Goal: Task Accomplishment & Management: Manage account settings

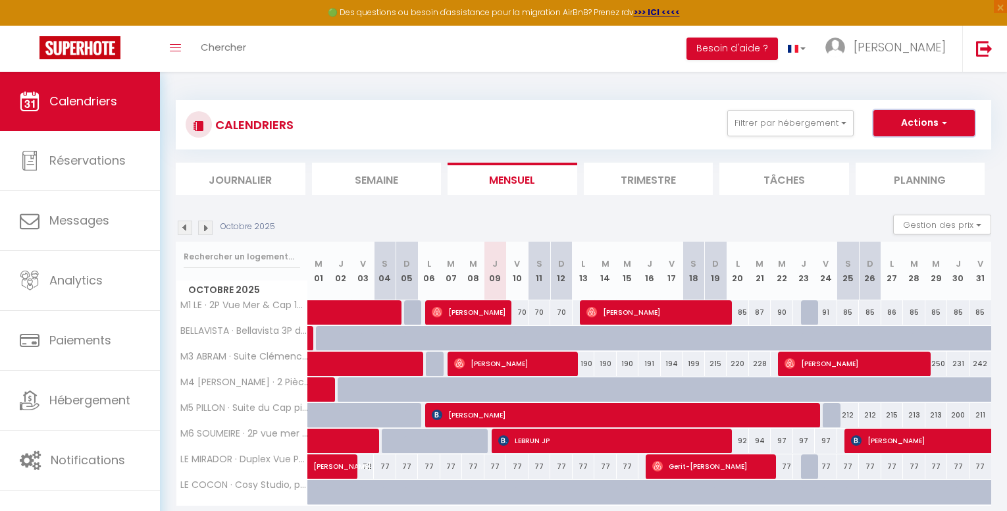
click at [913, 118] on button "Actions" at bounding box center [923, 123] width 101 height 26
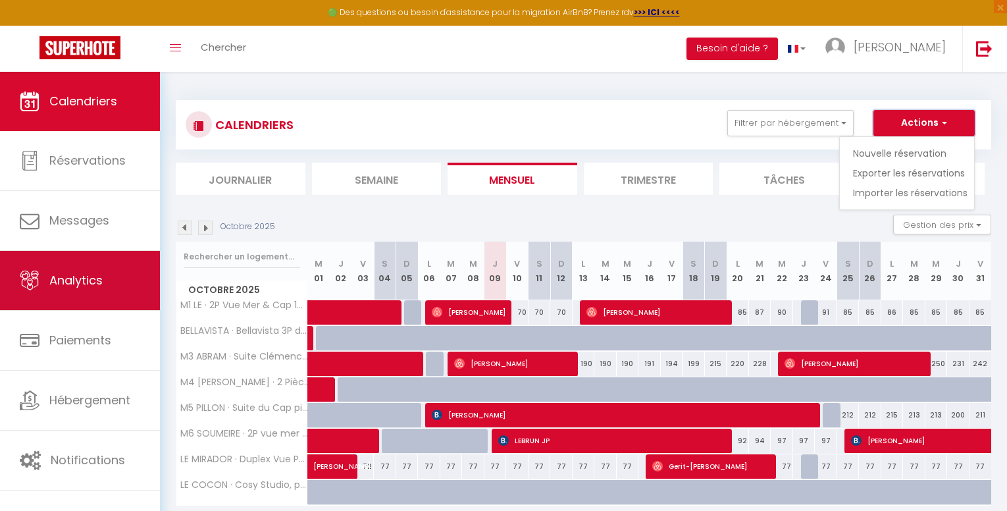
click at [86, 293] on link "Analytics" at bounding box center [80, 280] width 160 height 59
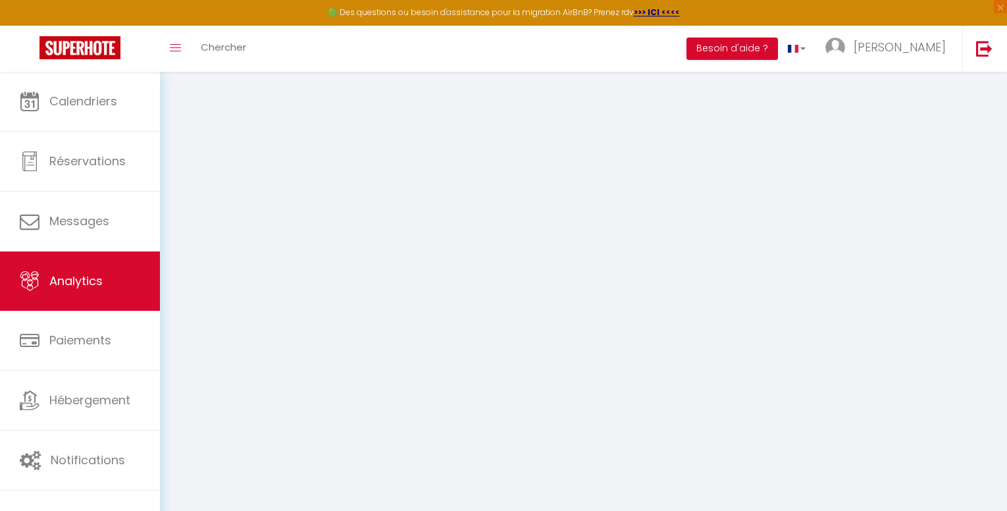
select select "2025"
select select "10"
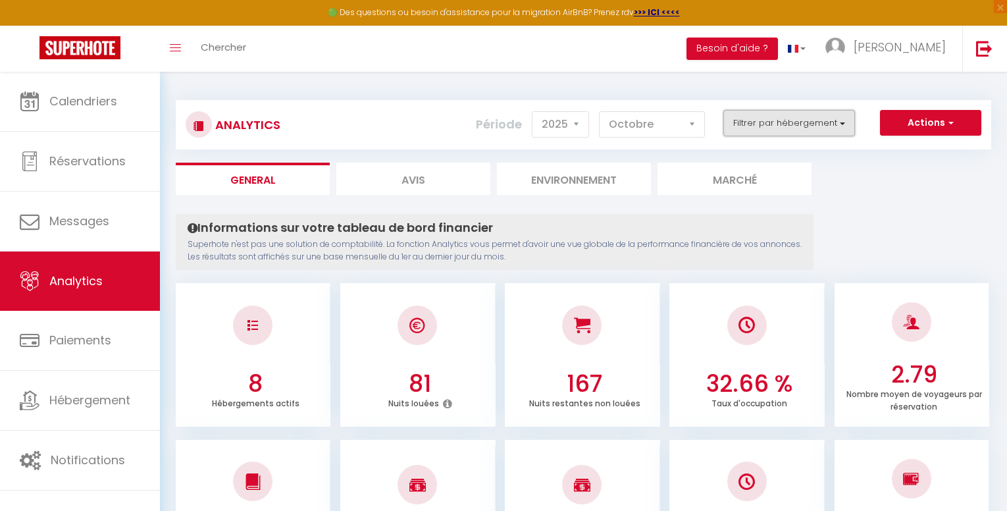
click at [842, 126] on button "Filtrer par hébergement" at bounding box center [789, 123] width 132 height 26
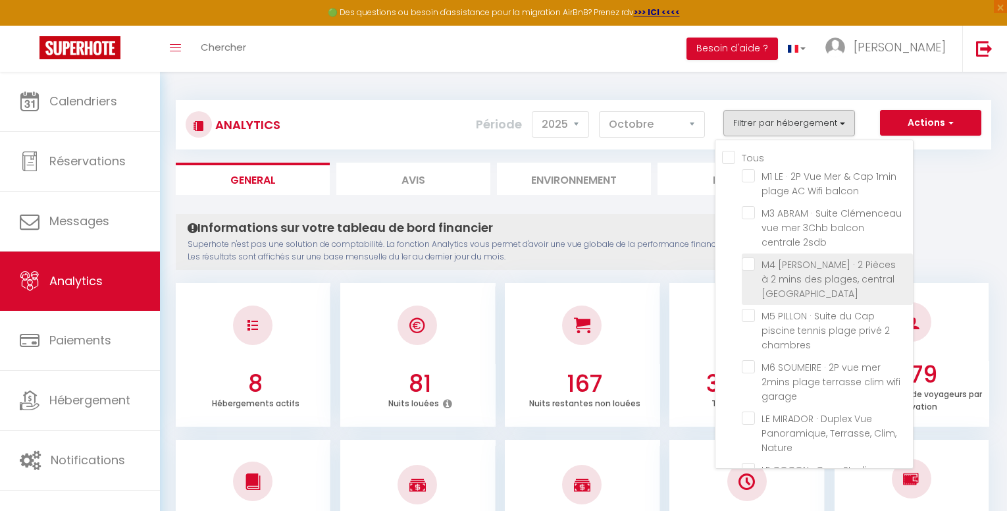
click at [749, 268] on Balcon "checkbox" at bounding box center [827, 263] width 171 height 13
checkbox Balcon "true"
checkbox balcon "false"
checkbox 2sdb "false"
checkbox chambres "false"
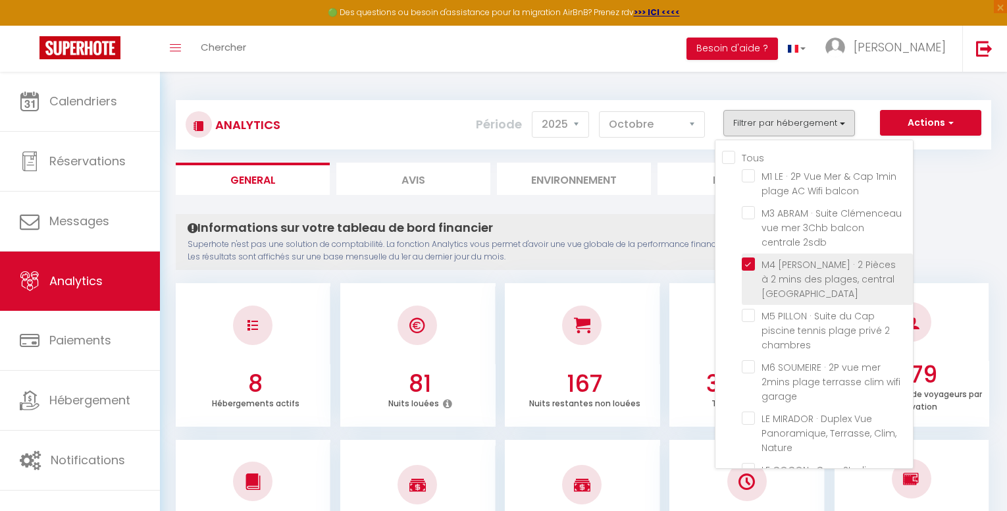
checkbox garage "false"
checkbox Nature "false"
checkbox mer "false"
checkbox Parking "false"
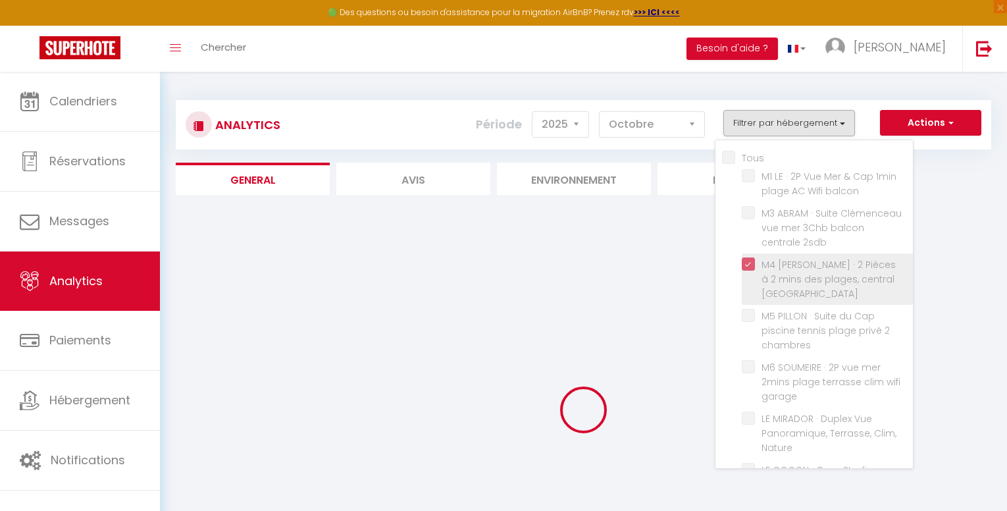
checkbox balcon "false"
checkbox 2sdb "false"
checkbox chambres "false"
checkbox garage "false"
checkbox Nature "false"
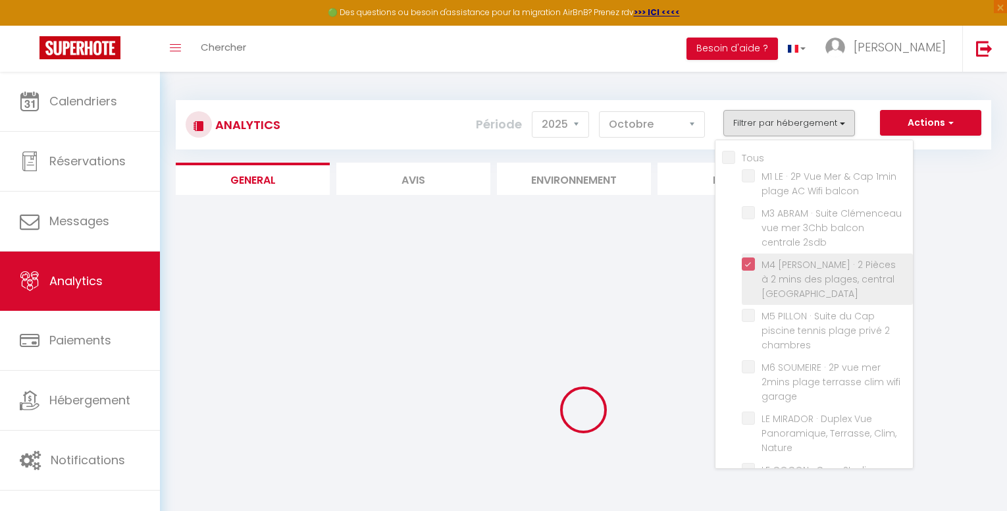
checkbox mer "false"
checkbox Parking "false"
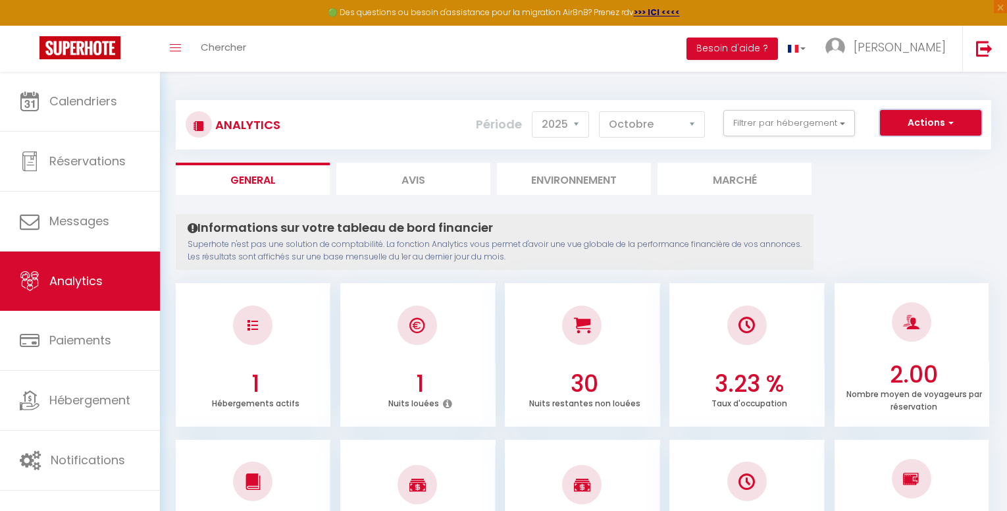
click at [942, 124] on button "Actions" at bounding box center [930, 123] width 101 height 26
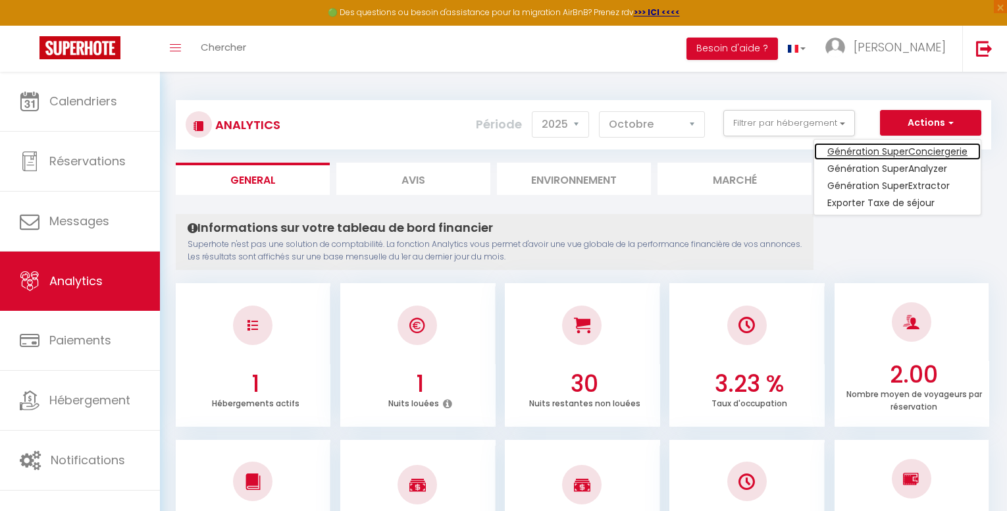
click at [892, 151] on link "Génération SuperConciergerie" at bounding box center [897, 151] width 166 height 17
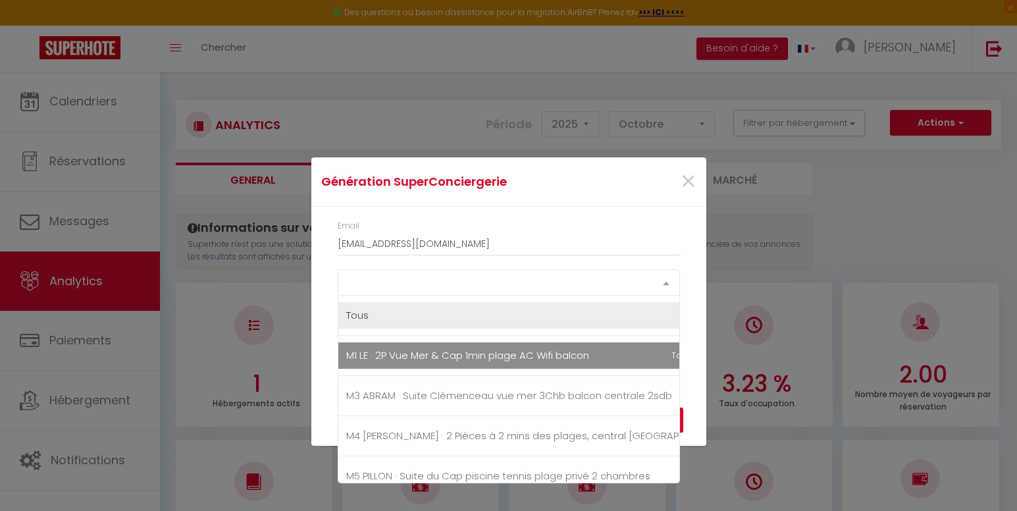
click at [484, 278] on div "Select option" at bounding box center [509, 282] width 342 height 26
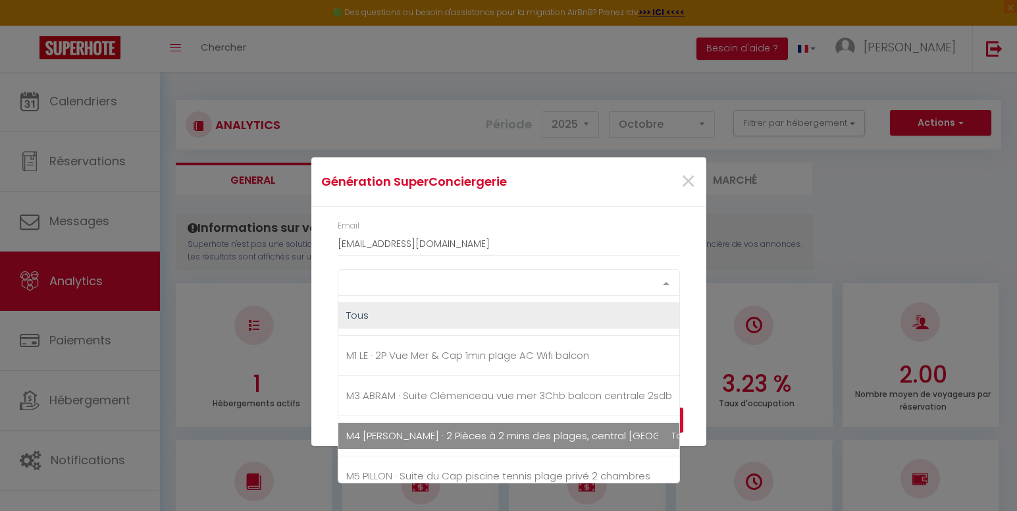
click at [383, 436] on span "M4 [PERSON_NAME] · 2 Pièces à 2 mins des plages, central [GEOGRAPHIC_DATA]" at bounding box center [538, 435] width 384 height 14
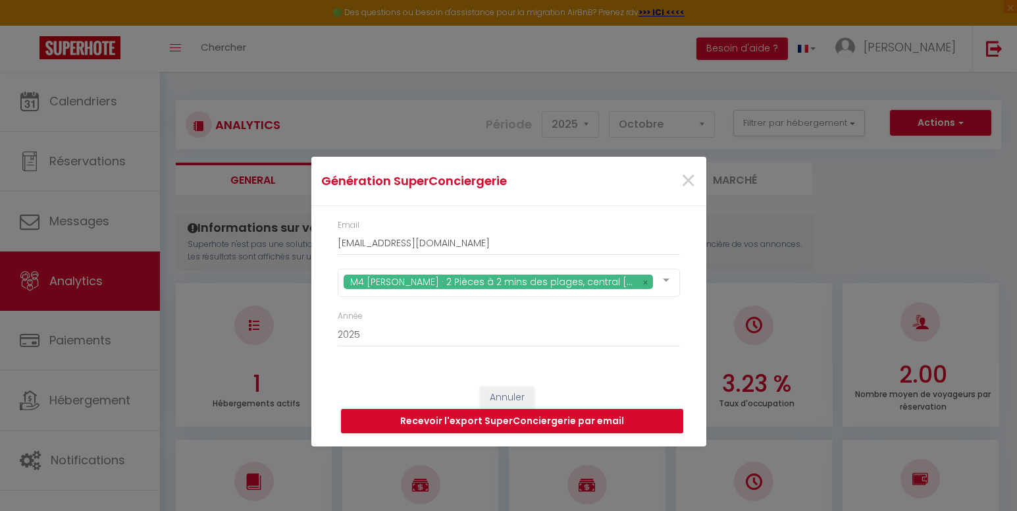
click at [564, 211] on div "Email [EMAIL_ADDRESS][DOMAIN_NAME] M4 [PERSON_NAME] · 2 Pièces à 2 mins des pla…" at bounding box center [508, 290] width 395 height 168
click at [356, 337] on select "2015 2016 2017 2018 2019 2020 2021 2022 2023 2024 2025 2026 2027 2028" at bounding box center [509, 334] width 342 height 25
click at [338, 322] on select "2015 2016 2017 2018 2019 2020 2021 2022 2023 2024 2025 2026 2027 2028" at bounding box center [509, 334] width 342 height 25
click at [499, 415] on button "Recevoir l'export SuperConciergerie par email" at bounding box center [512, 421] width 342 height 25
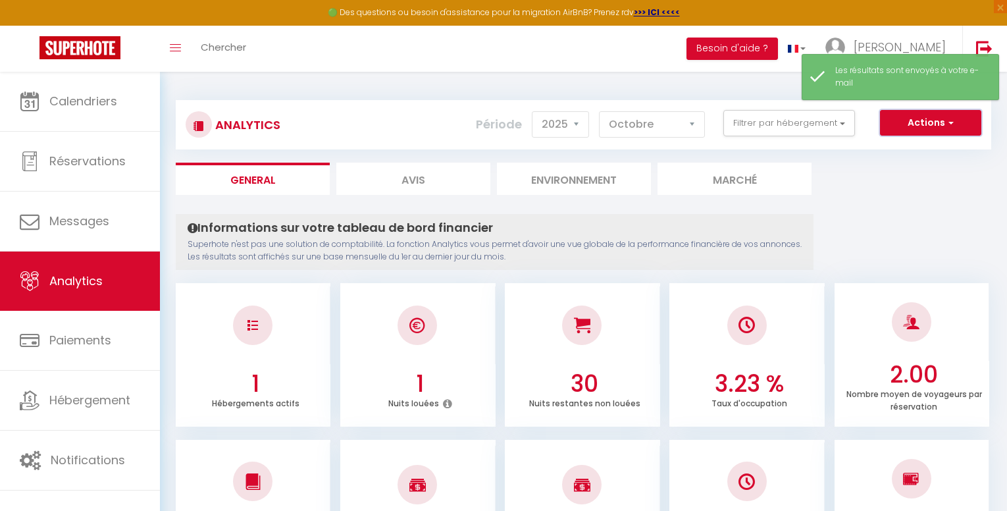
click at [958, 128] on button "Actions" at bounding box center [930, 123] width 101 height 26
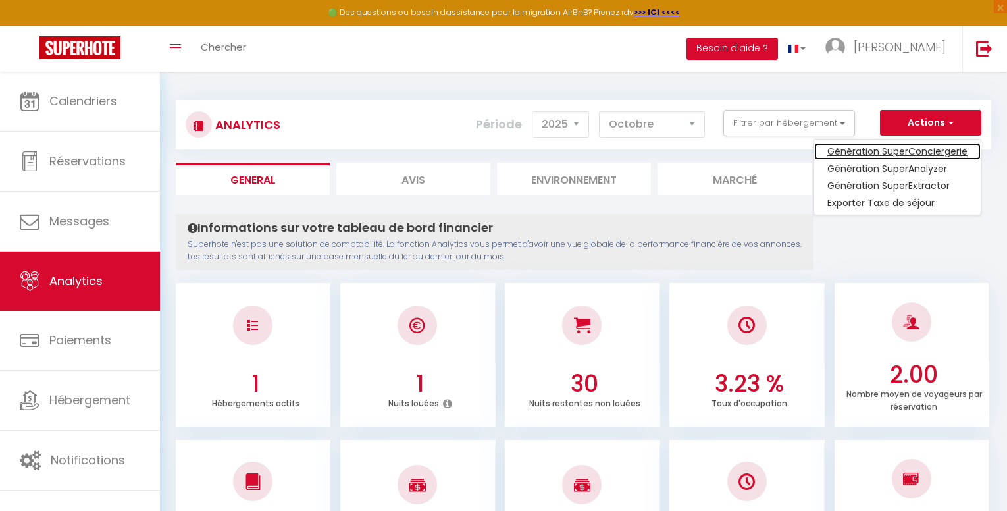
click at [902, 155] on link "Génération SuperConciergerie" at bounding box center [897, 151] width 166 height 17
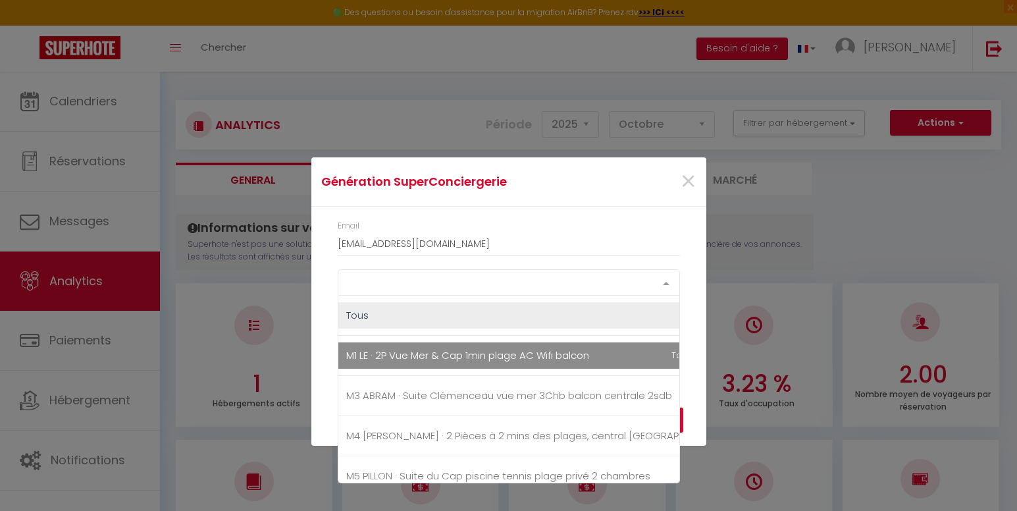
click at [559, 293] on div "Select option" at bounding box center [509, 282] width 342 height 26
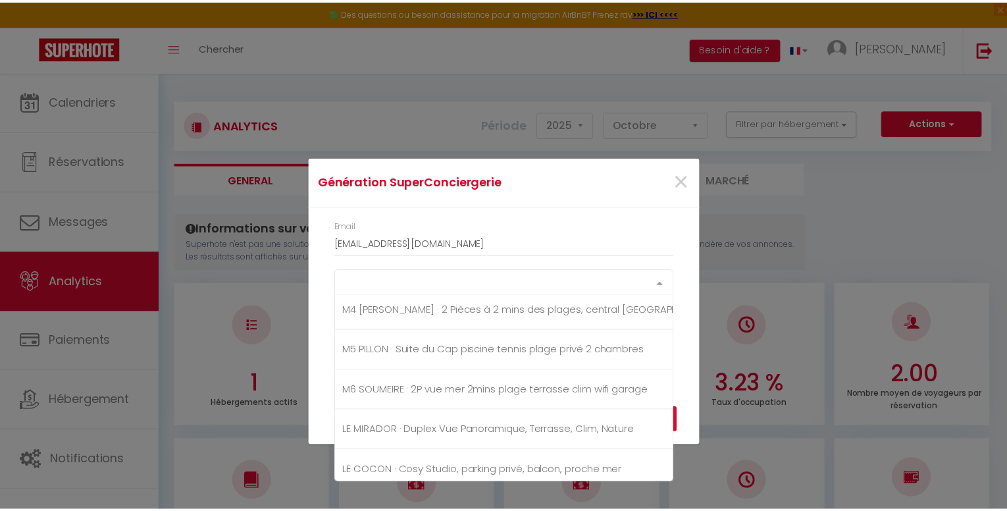
scroll to position [184, 0]
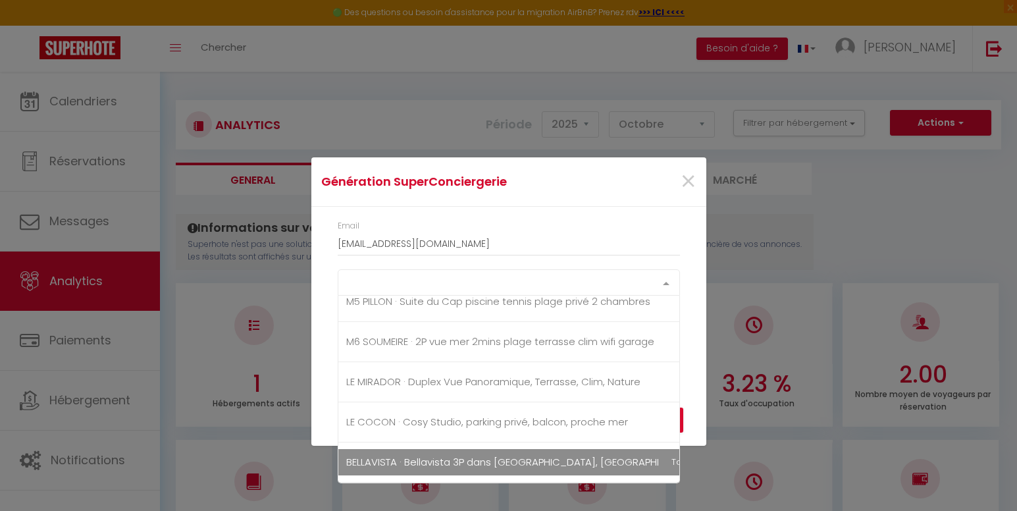
click at [522, 455] on span "BELLAVISTA · Bellavista 3P dans [GEOGRAPHIC_DATA], [GEOGRAPHIC_DATA], [GEOGRAPH…" at bounding box center [577, 462] width 463 height 14
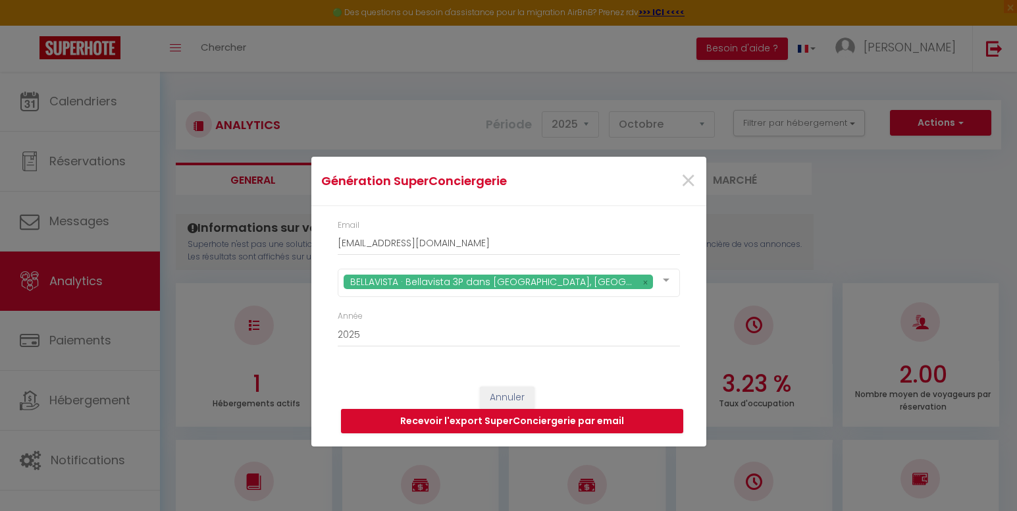
click at [642, 206] on div "Email [EMAIL_ADDRESS][DOMAIN_NAME] BELLAVISTA · Bellavista 3P dans [GEOGRAPHIC_…" at bounding box center [508, 290] width 395 height 168
click at [409, 328] on select "2015 2016 2017 2018 2019 2020 2021 2022 2023 2024 2025 2026 2027 2028" at bounding box center [509, 334] width 342 height 25
click at [338, 322] on select "2015 2016 2017 2018 2019 2020 2021 2022 2023 2024 2025 2026 2027 2028" at bounding box center [509, 334] width 342 height 25
click at [568, 414] on button "Recevoir l'export SuperConciergerie par email" at bounding box center [512, 421] width 342 height 25
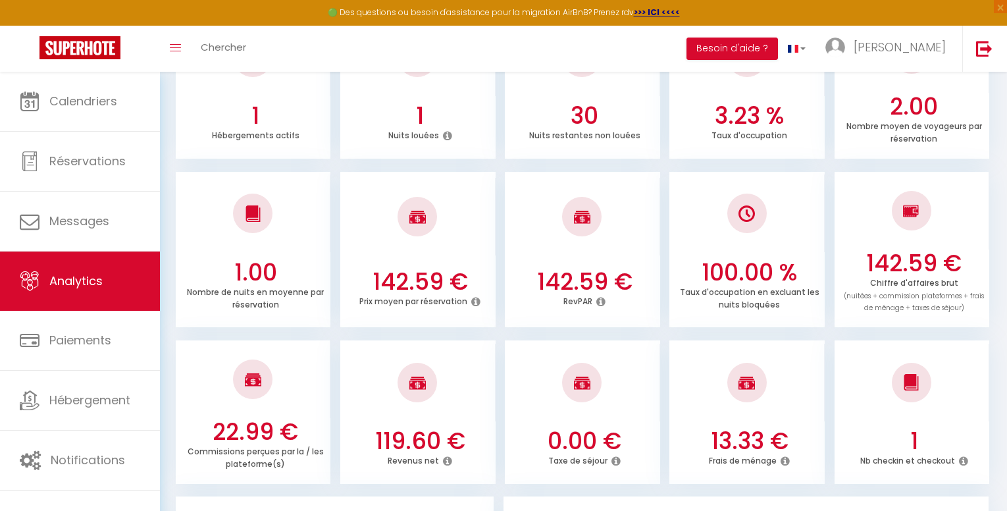
scroll to position [0, 0]
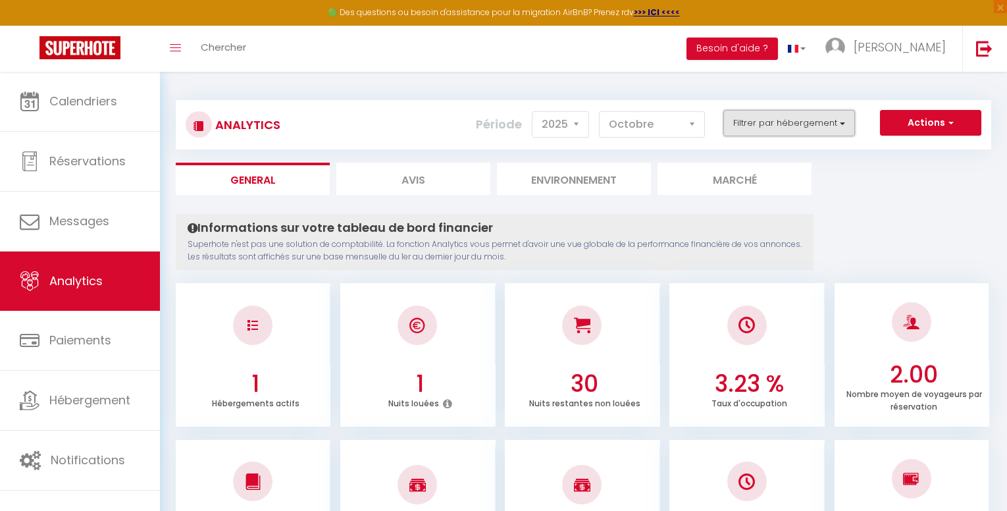
click at [844, 128] on button "Filtrer par hébergement" at bounding box center [789, 123] width 132 height 26
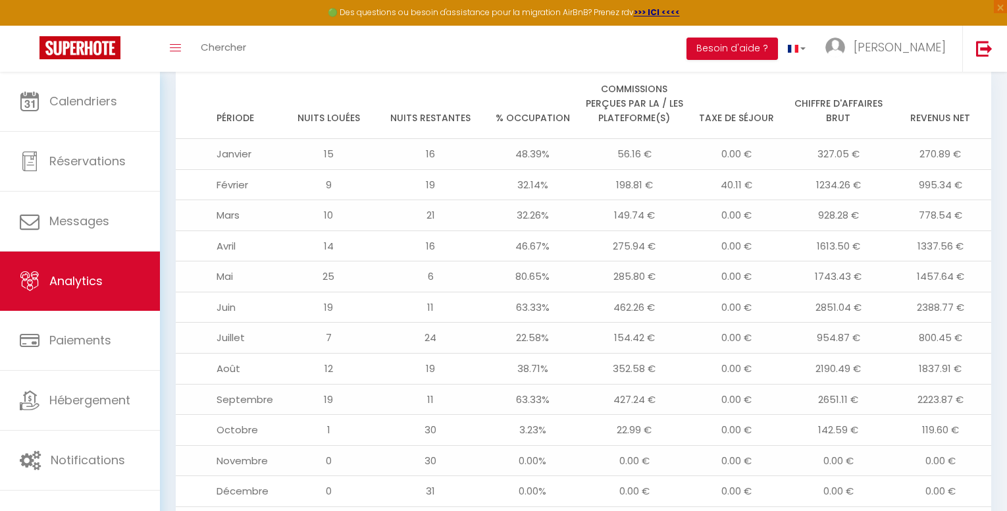
scroll to position [1445, 0]
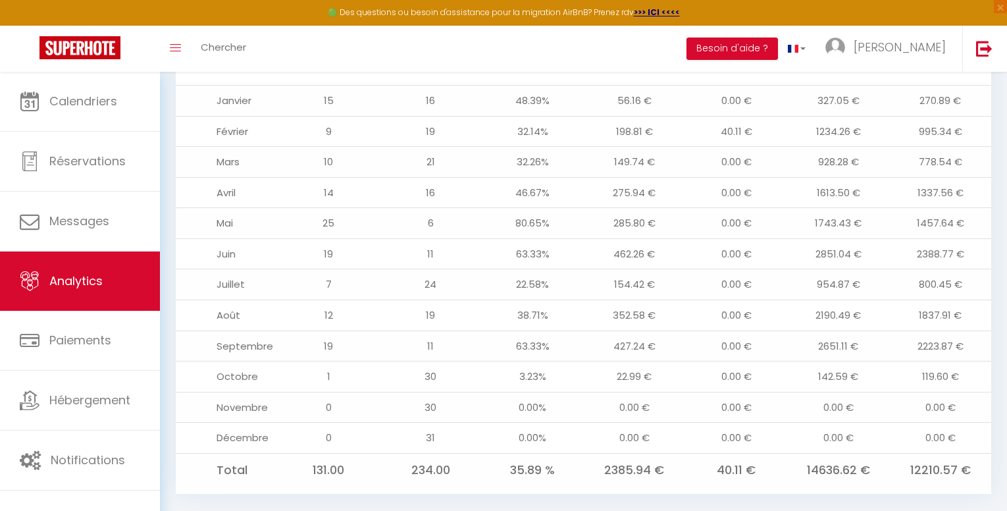
click at [490, 43] on div "Toggle menubar Chercher BUTTON Besoin d'aide ? [PERSON_NAME] Paramètres Équipe" at bounding box center [546, 49] width 902 height 46
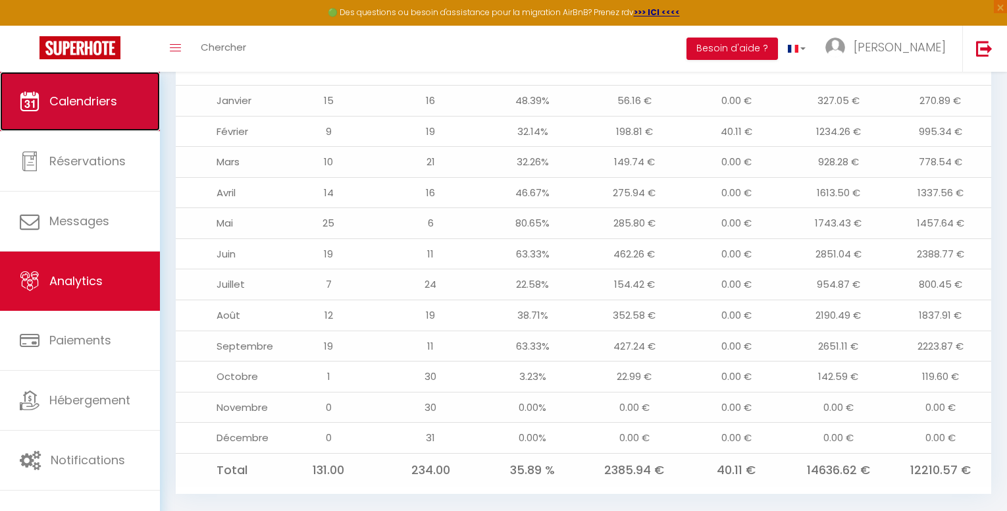
click at [116, 107] on span "Calendriers" at bounding box center [83, 101] width 68 height 16
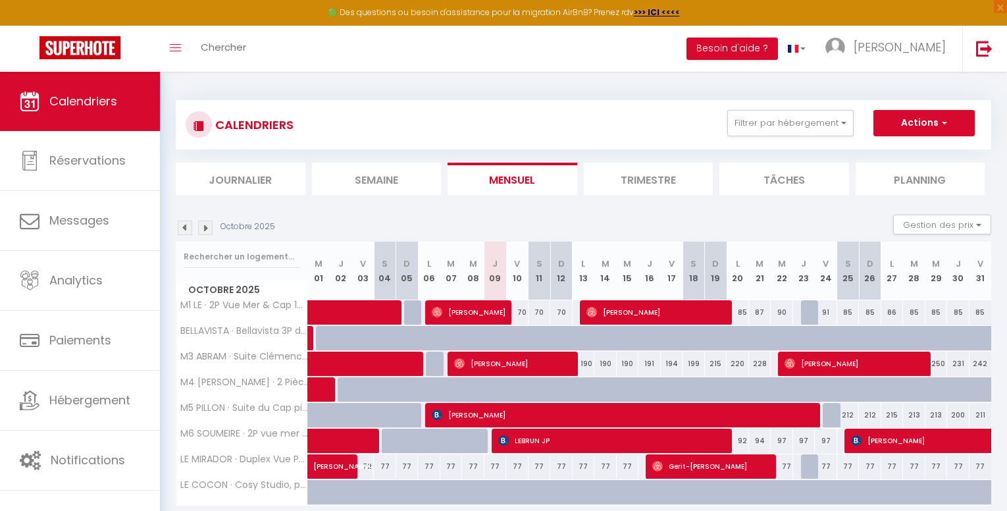
click at [183, 230] on img at bounding box center [185, 227] width 14 height 14
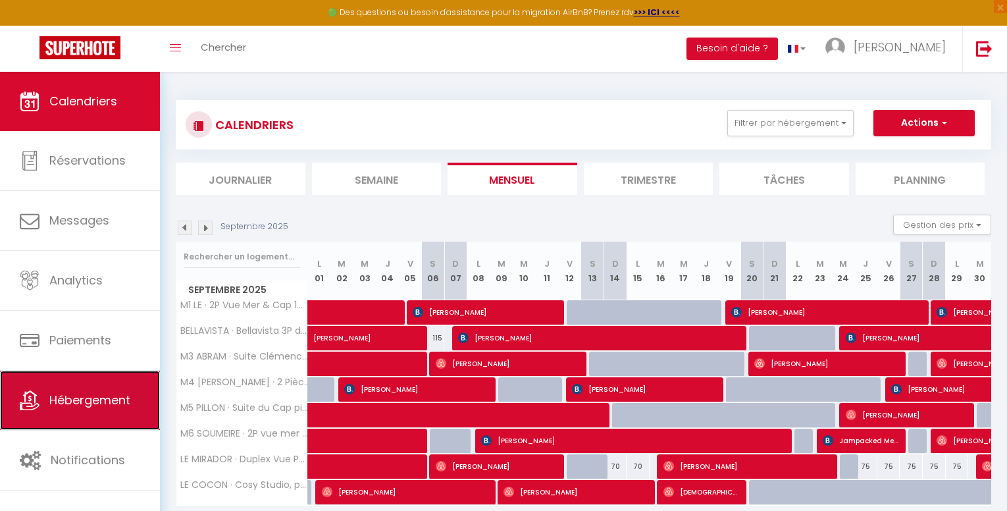
click at [99, 401] on span "Hébergement" at bounding box center [89, 400] width 81 height 16
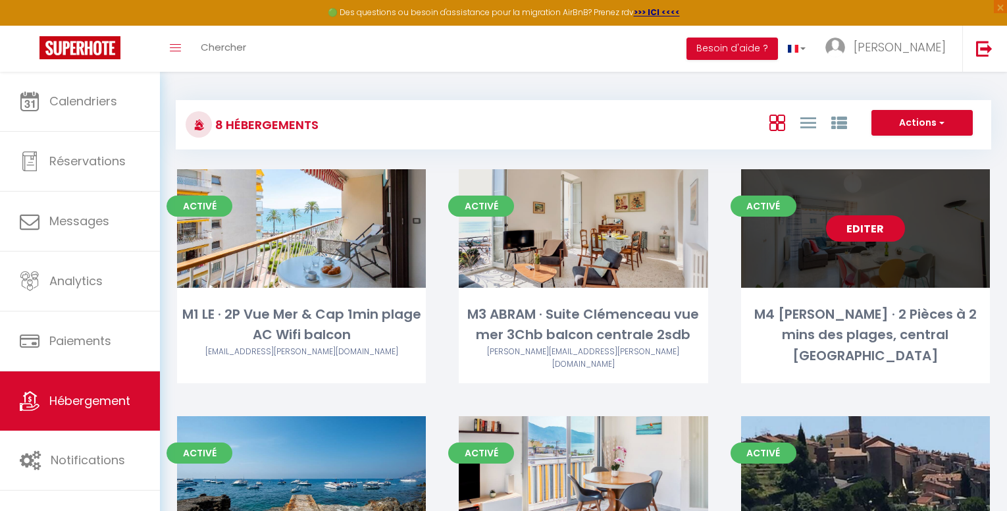
click at [883, 221] on link "Editer" at bounding box center [865, 228] width 79 height 26
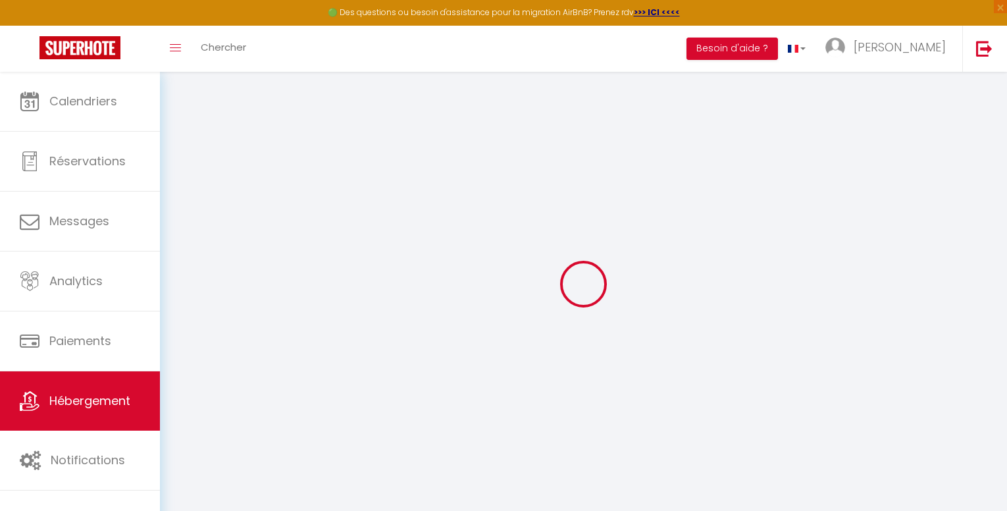
type input "M4 [PERSON_NAME] · 2 Pièces à 2 mins des plages, central [GEOGRAPHIC_DATA]"
type input "[PERSON_NAME]"
type input "25 [PERSON_NAME]"
type input "54000"
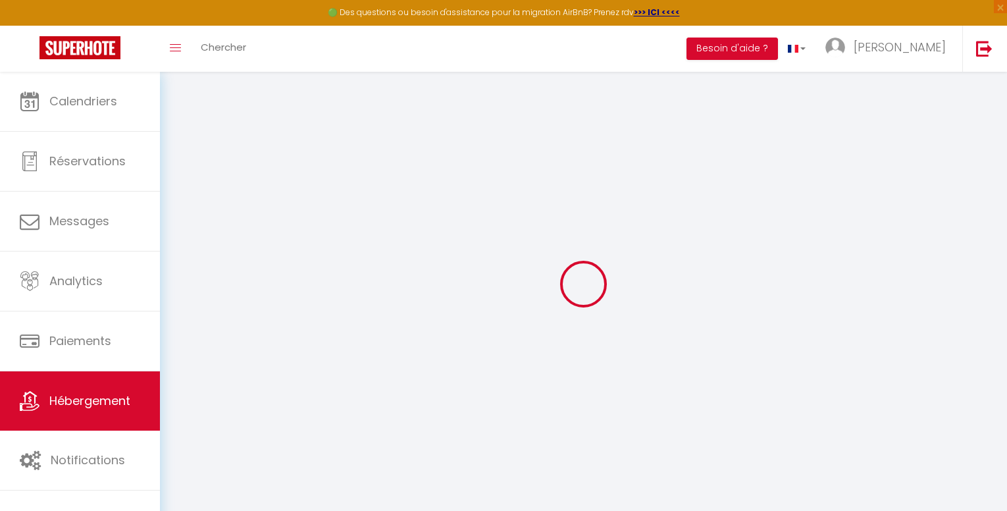
type input "[PERSON_NAME]"
type input "58"
type input "80"
type input "0"
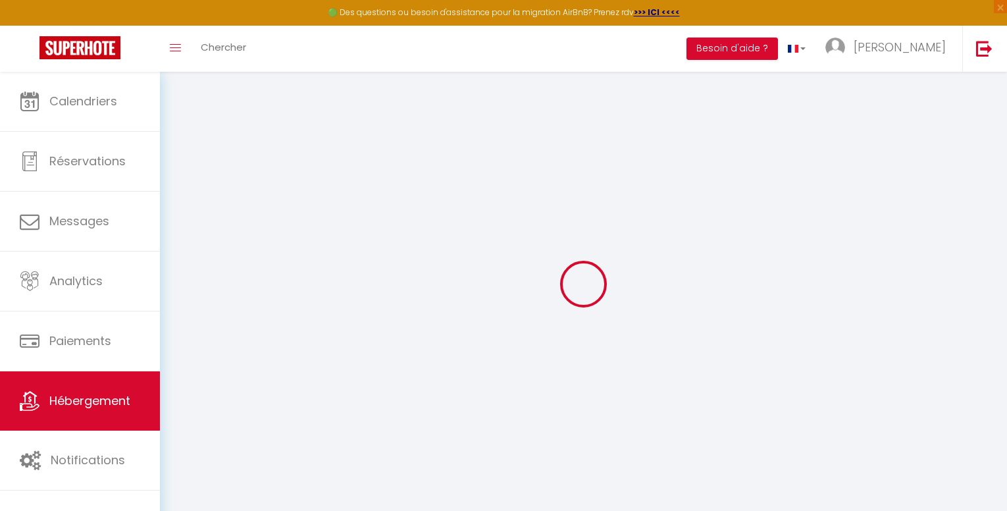
select select
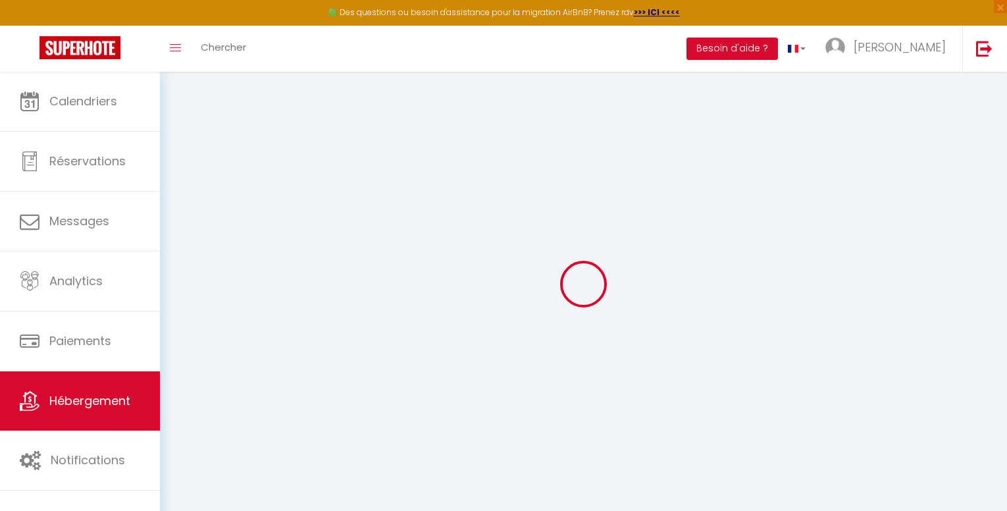
select select
type input "[STREET_ADDRESS]"
type input "06500"
type input "Menton"
type input "[EMAIL_ADDRESS][DOMAIN_NAME]"
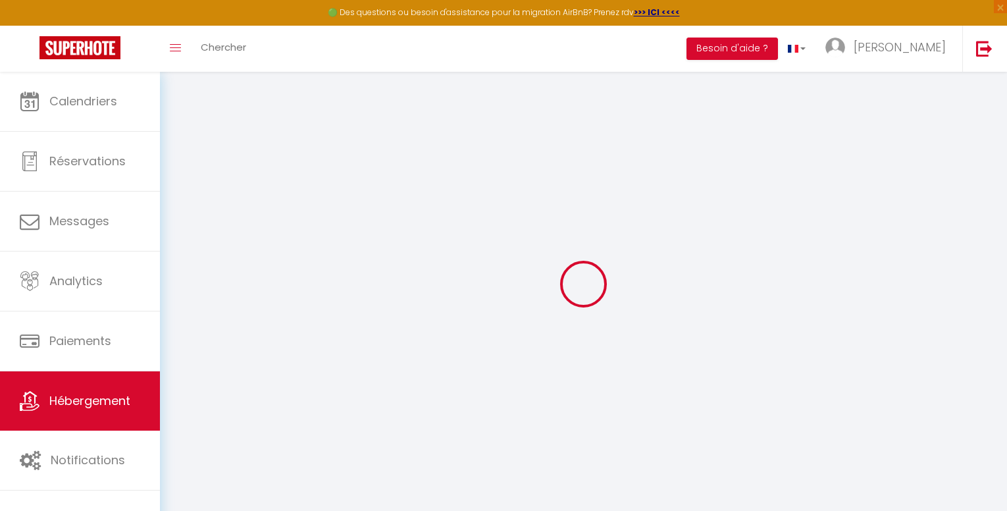
select select
checkbox input "false"
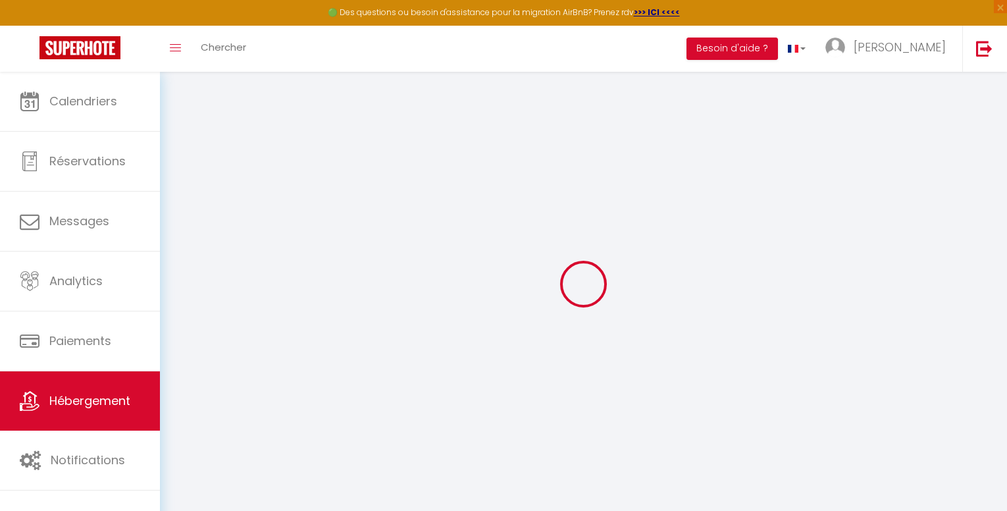
radio input "true"
type input "80"
type input "0"
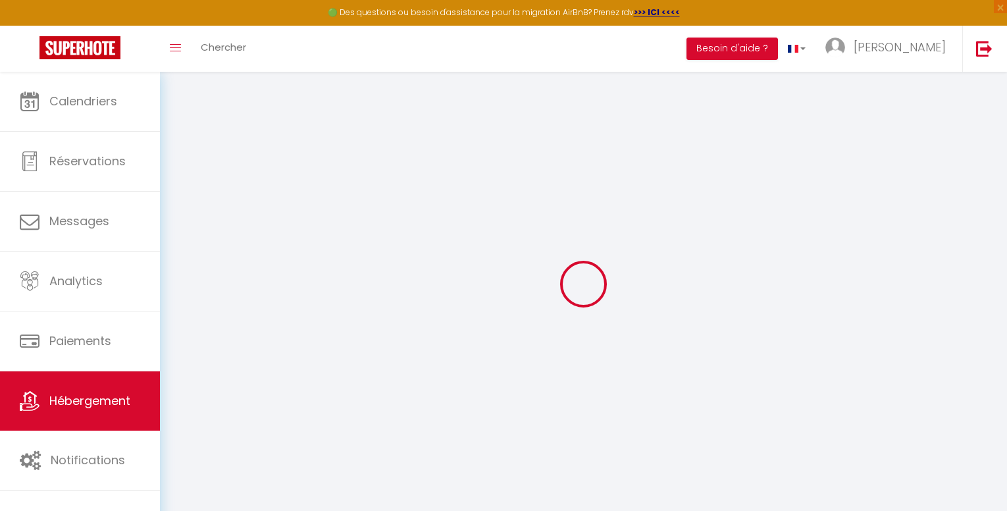
select select
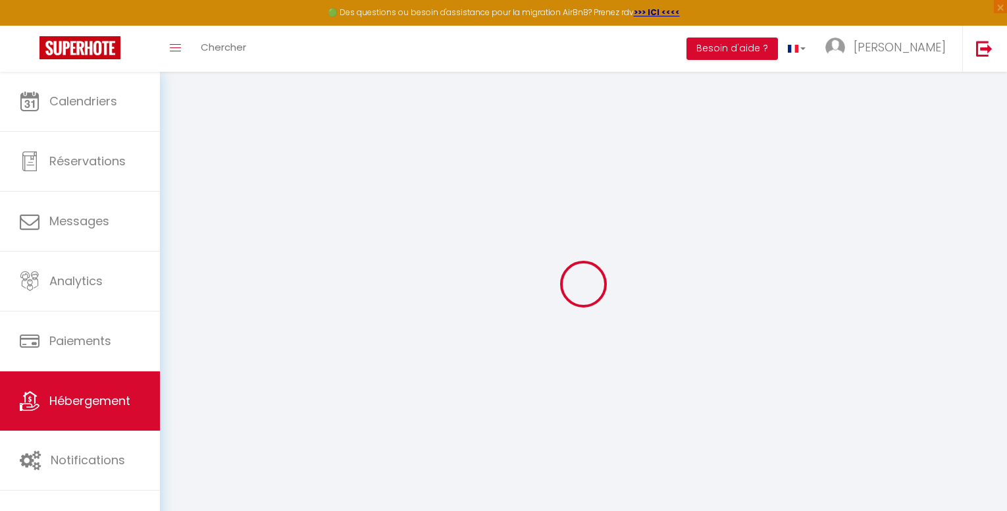
select select
checkbox input "false"
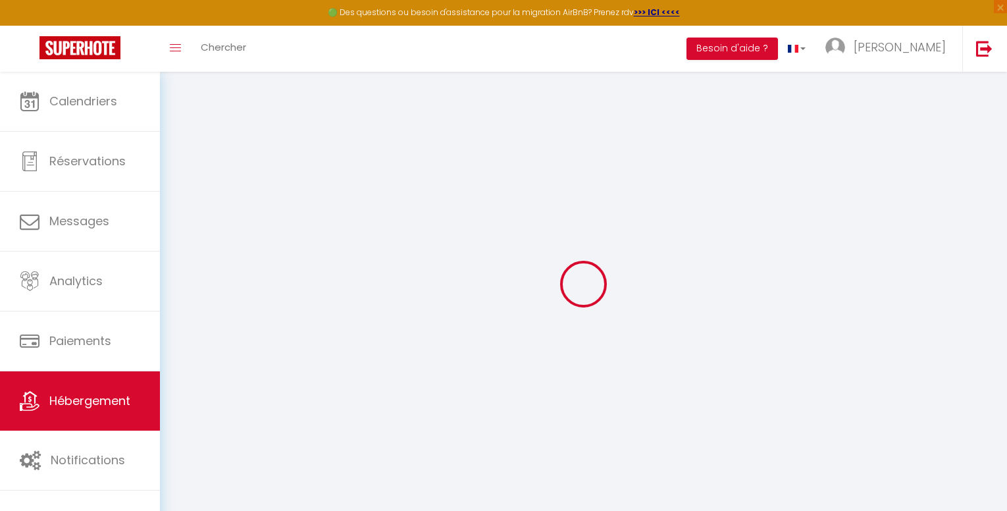
checkbox input "false"
select select
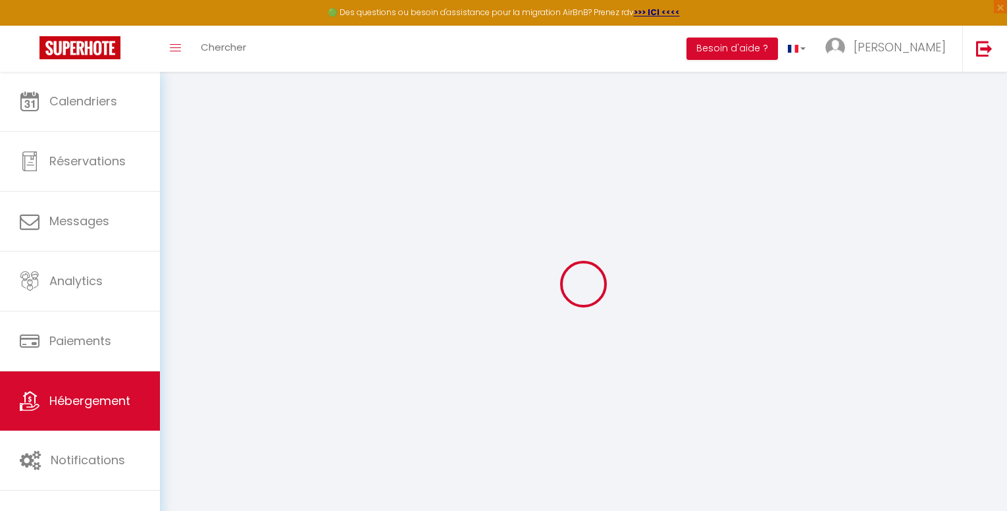
select select
checkbox input "false"
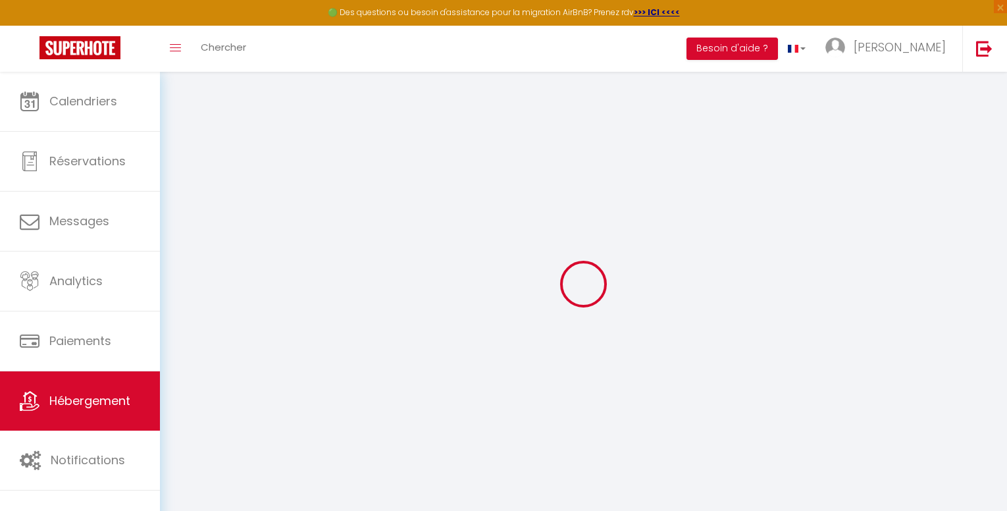
checkbox input "false"
select select
checkbox input "false"
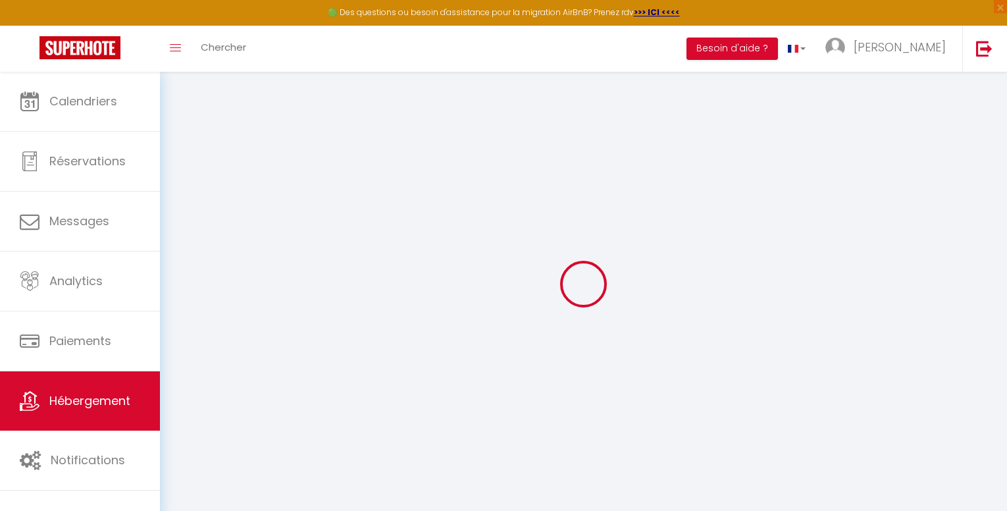
checkbox input "false"
select select
checkbox input "false"
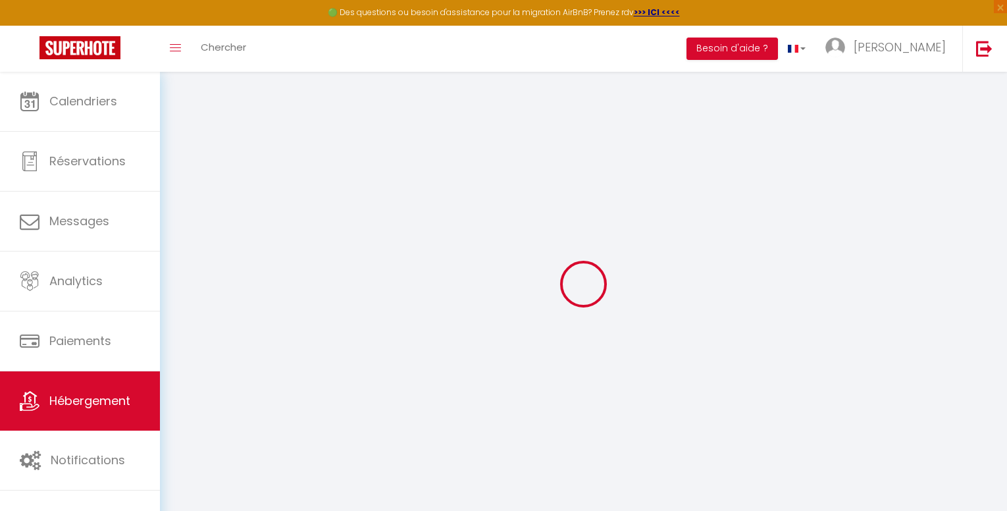
checkbox input "false"
select select
checkbox input "false"
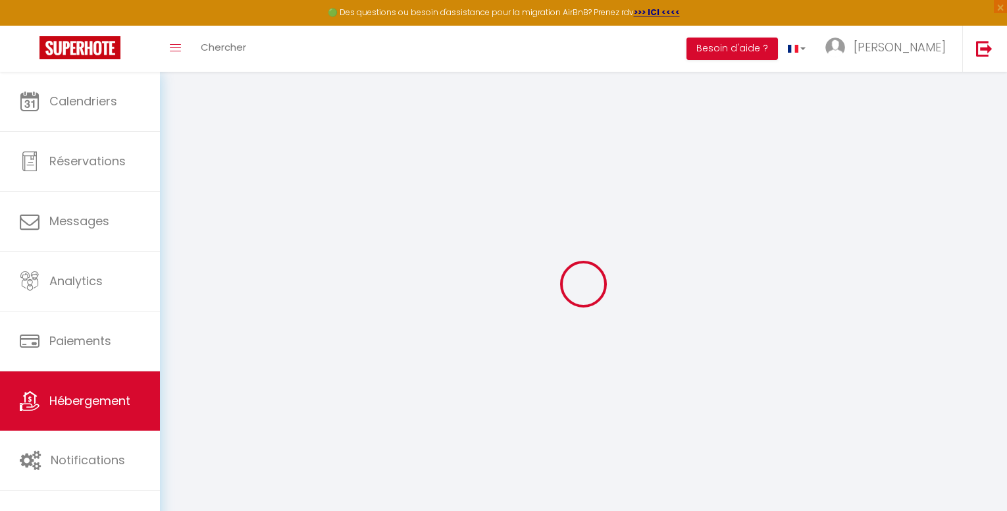
checkbox input "false"
select select "15:00"
select select "21:00"
select select "10:00"
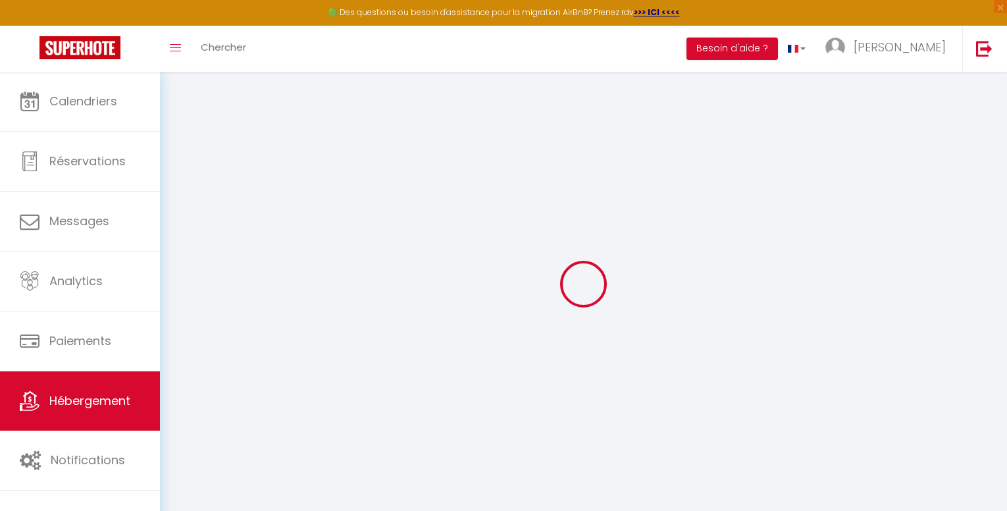
select select "30"
select select "120"
select select "10:00"
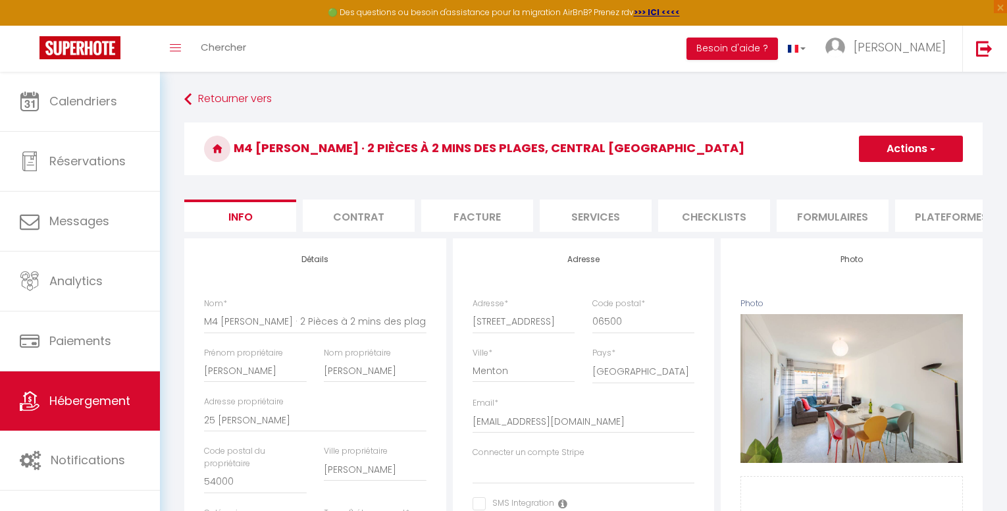
click at [915, 146] on button "Actions" at bounding box center [911, 149] width 104 height 26
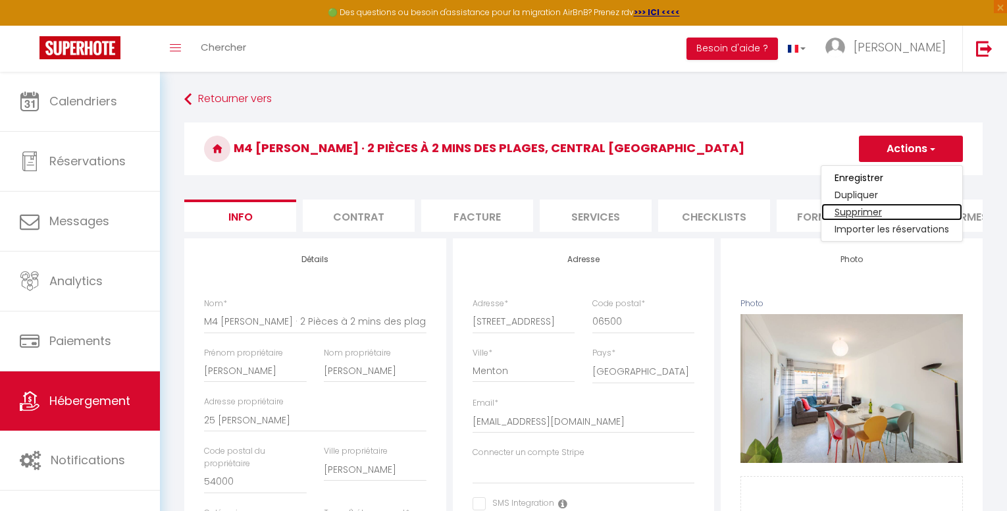
click at [855, 209] on link "Supprimer" at bounding box center [891, 211] width 141 height 17
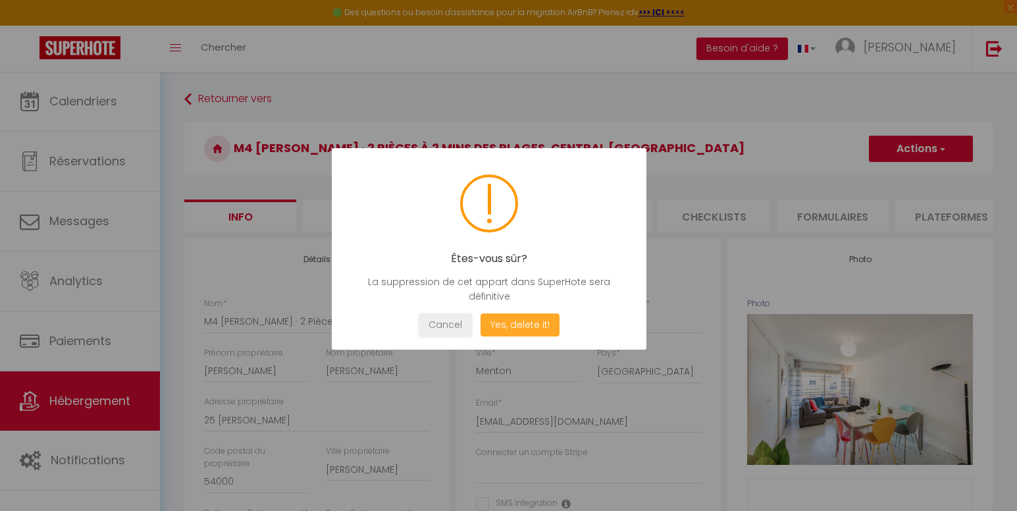
click at [508, 321] on button "Yes, delete it!" at bounding box center [519, 324] width 79 height 23
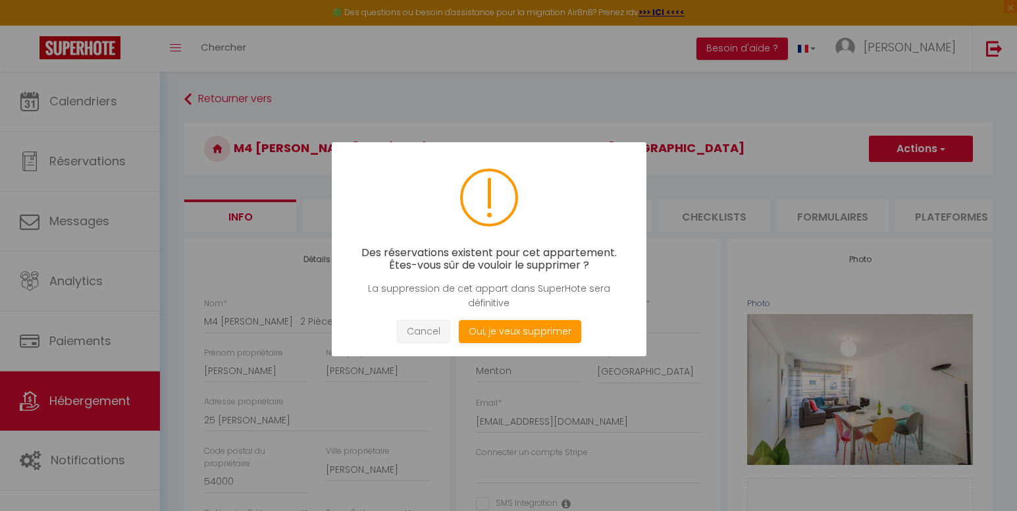
click at [424, 331] on button "Cancel" at bounding box center [423, 331] width 53 height 23
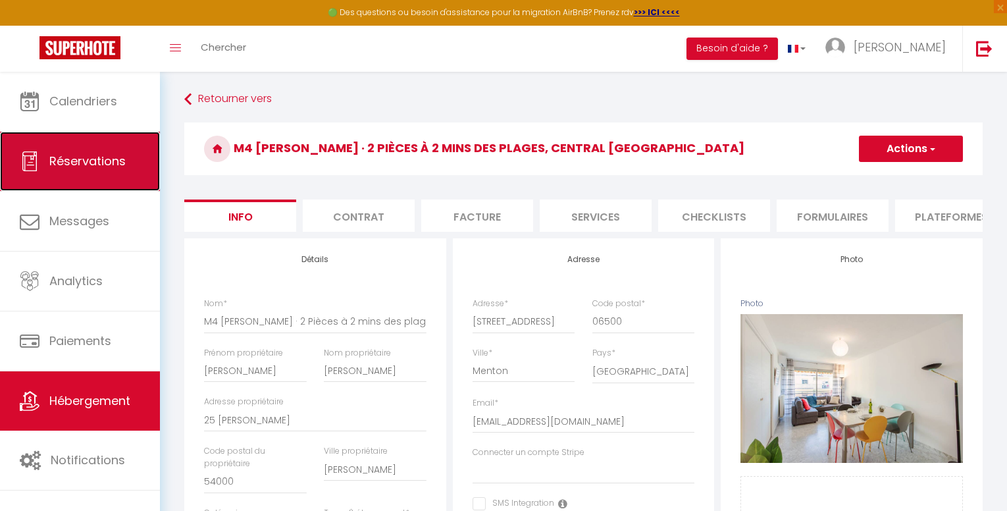
click at [139, 168] on link "Réservations" at bounding box center [80, 161] width 160 height 59
select select "not_cancelled"
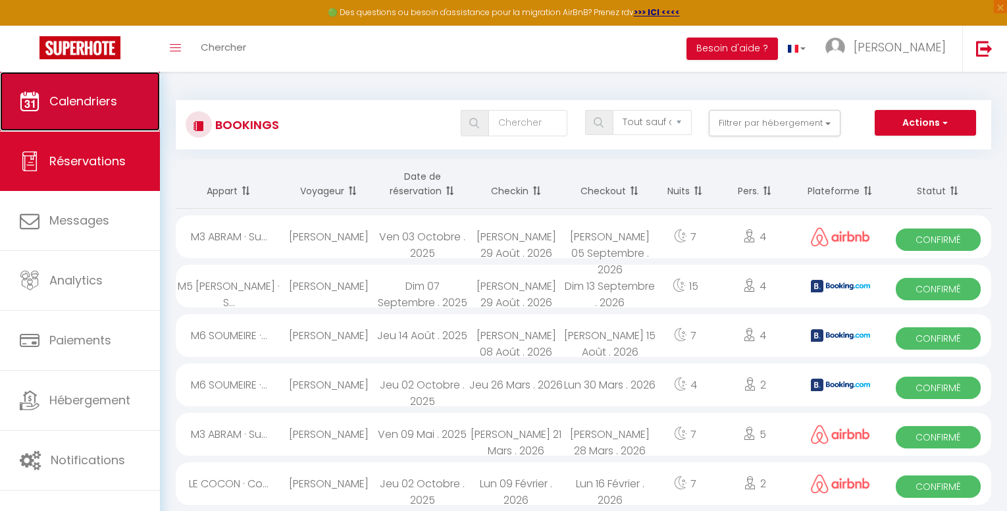
click at [86, 107] on span "Calendriers" at bounding box center [83, 101] width 68 height 16
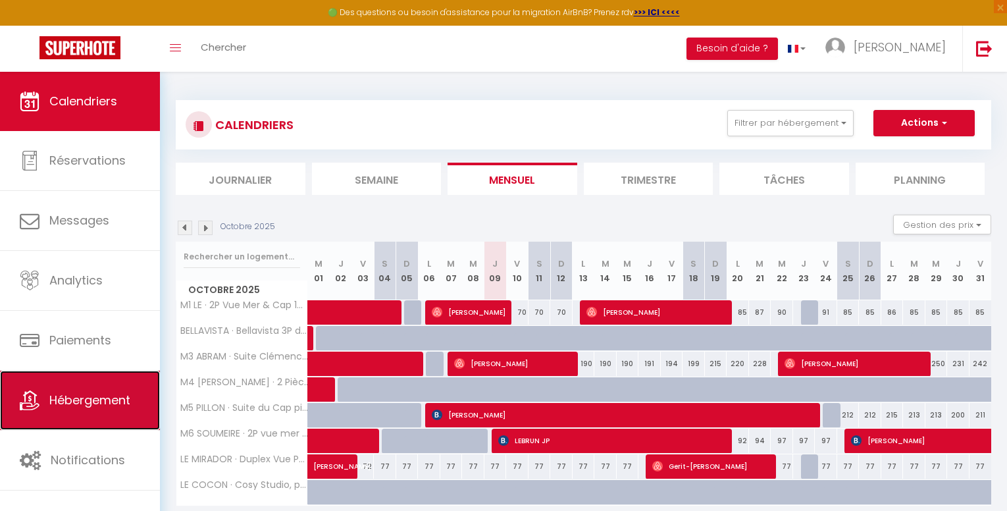
click at [90, 387] on link "Hébergement" at bounding box center [80, 400] width 160 height 59
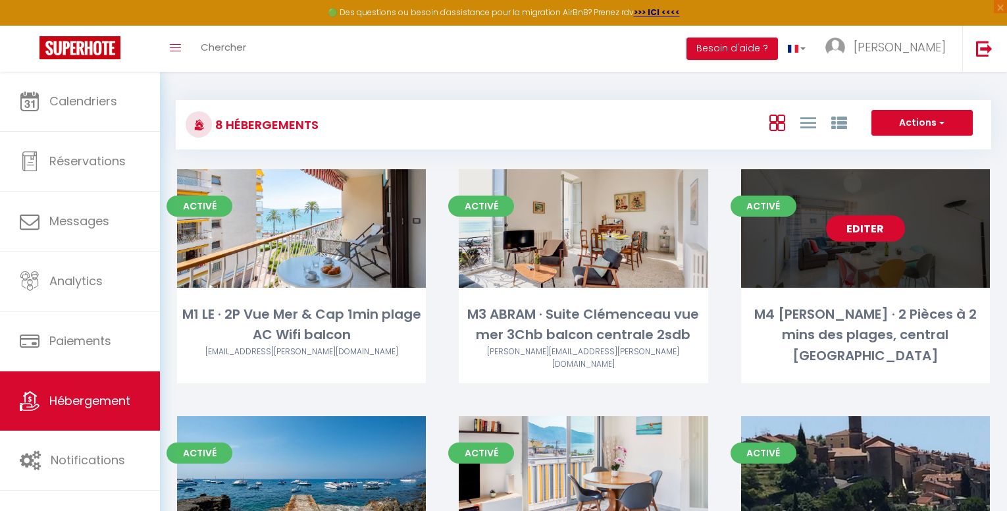
click at [882, 228] on link "Editer" at bounding box center [865, 228] width 79 height 26
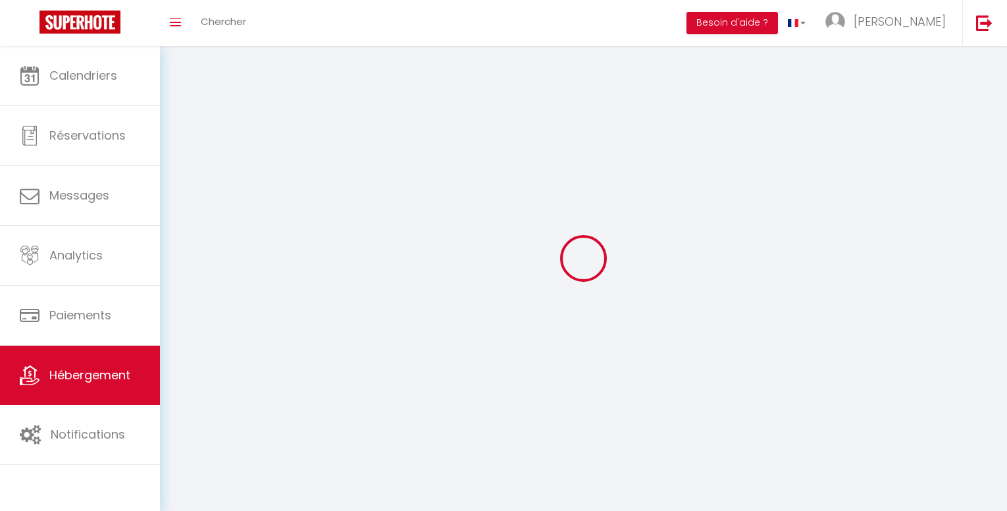
select select "1"
select select "28"
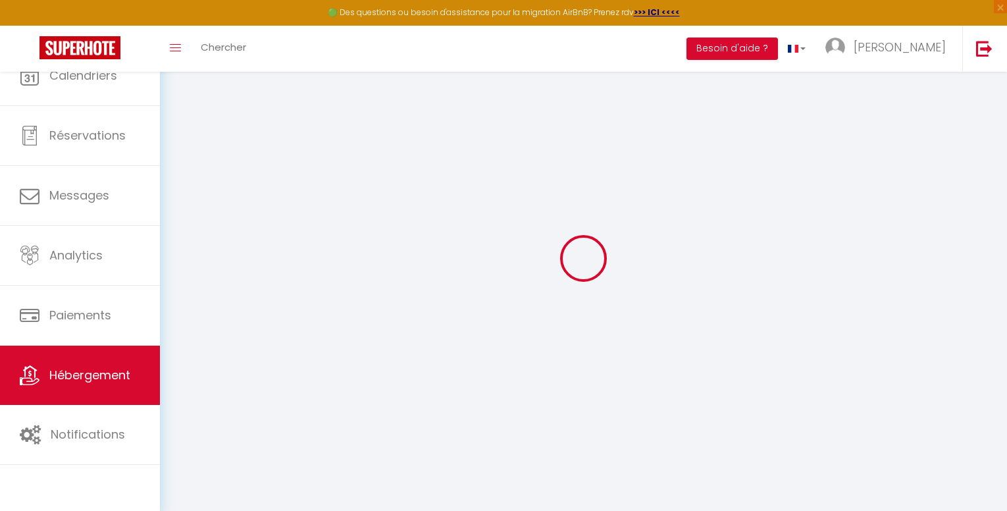
select select
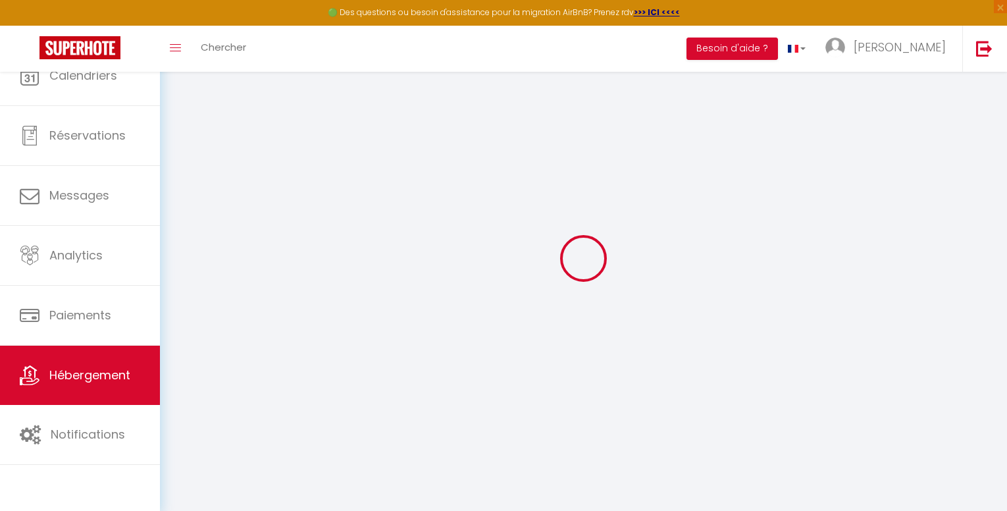
select select
checkbox input "false"
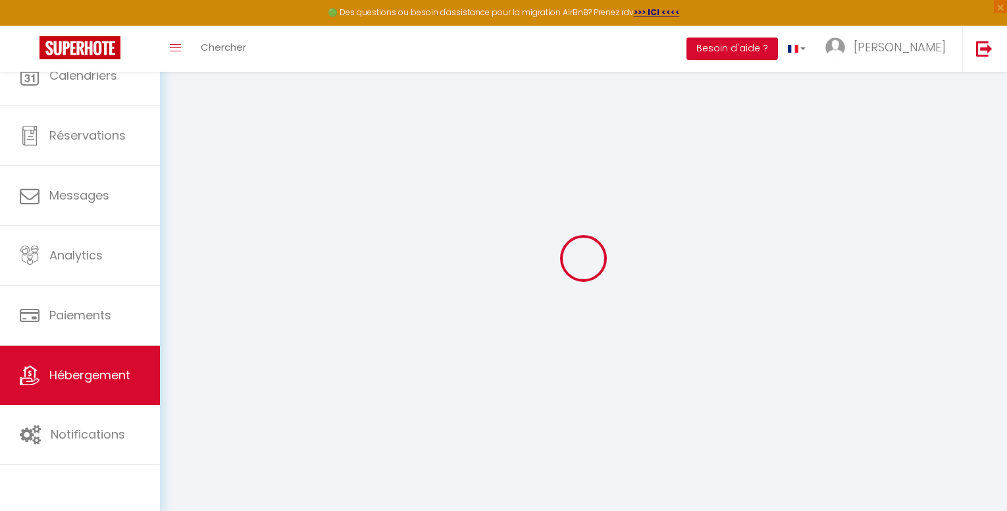
select select
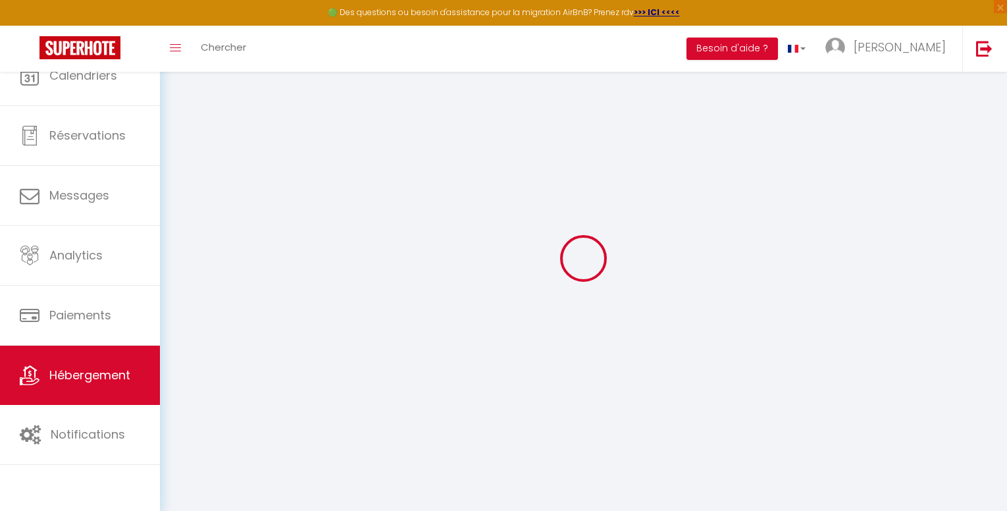
select select
checkbox input "false"
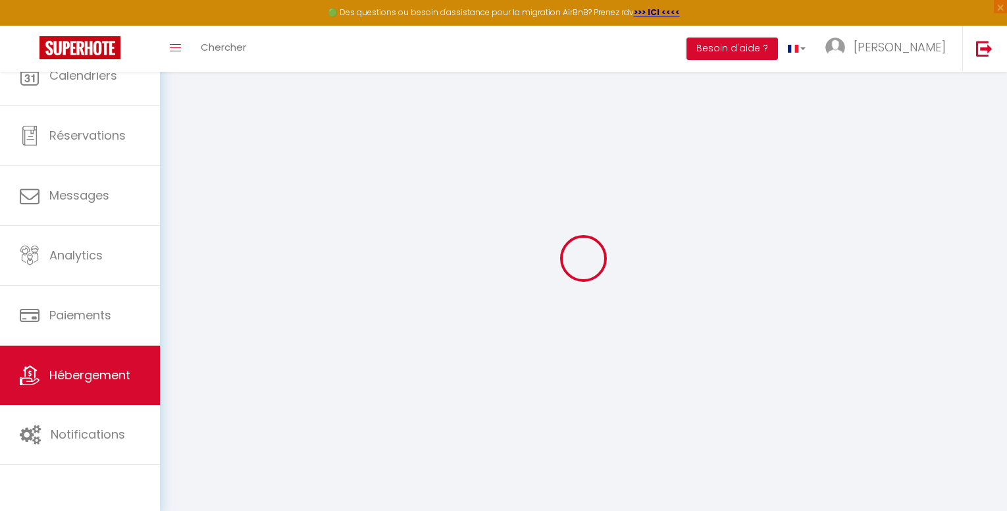
checkbox input "false"
select select
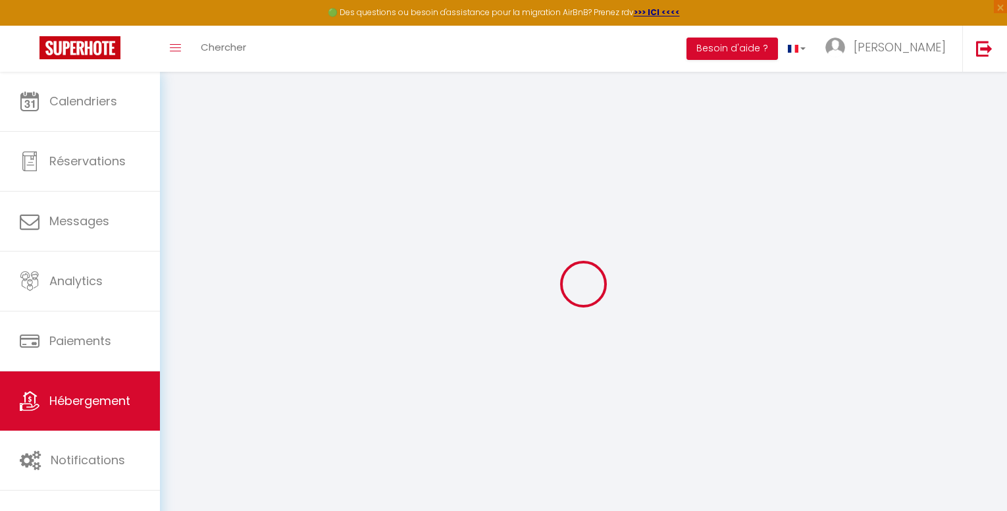
select select
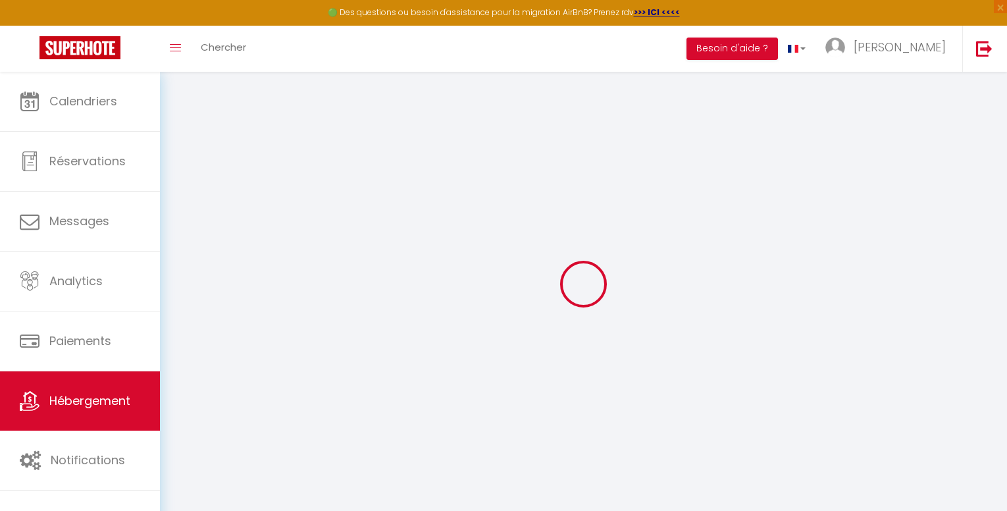
select select
checkbox input "false"
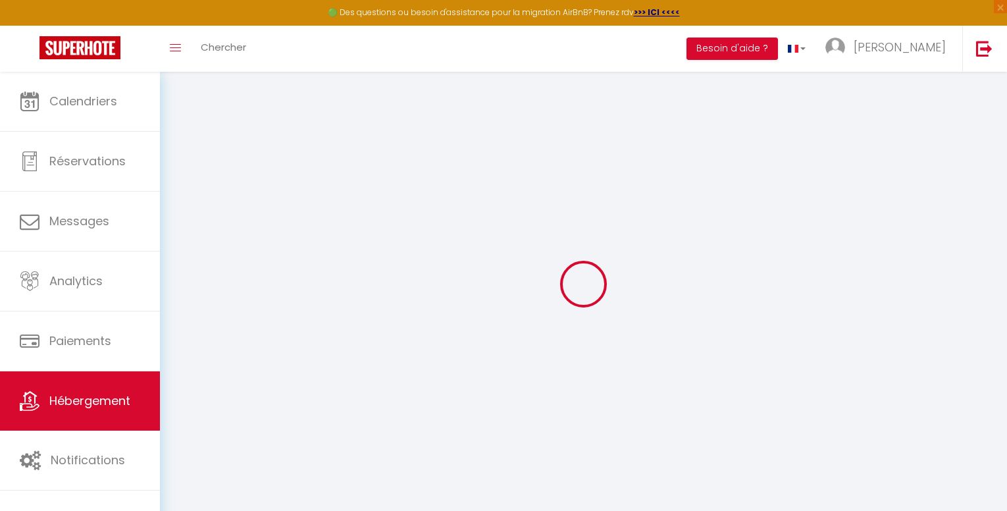
select select
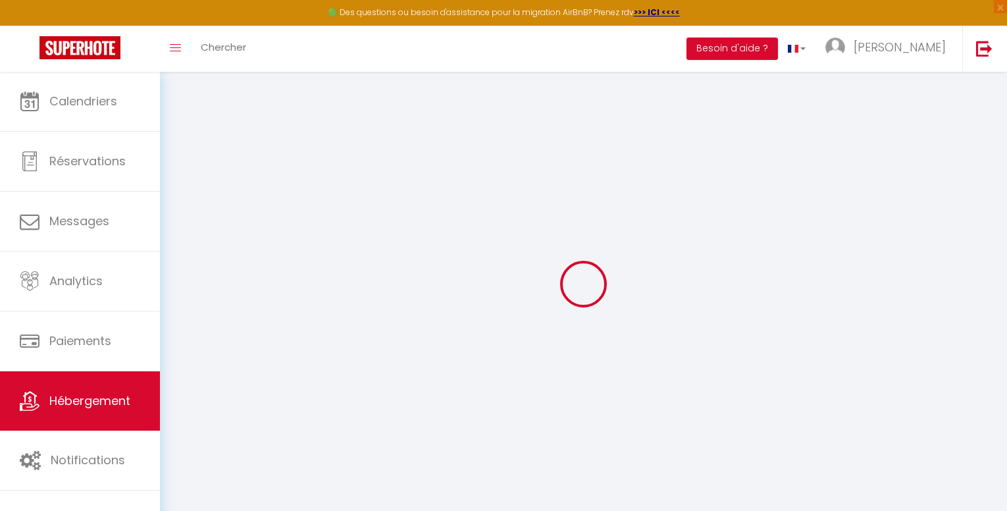
select select
checkbox input "false"
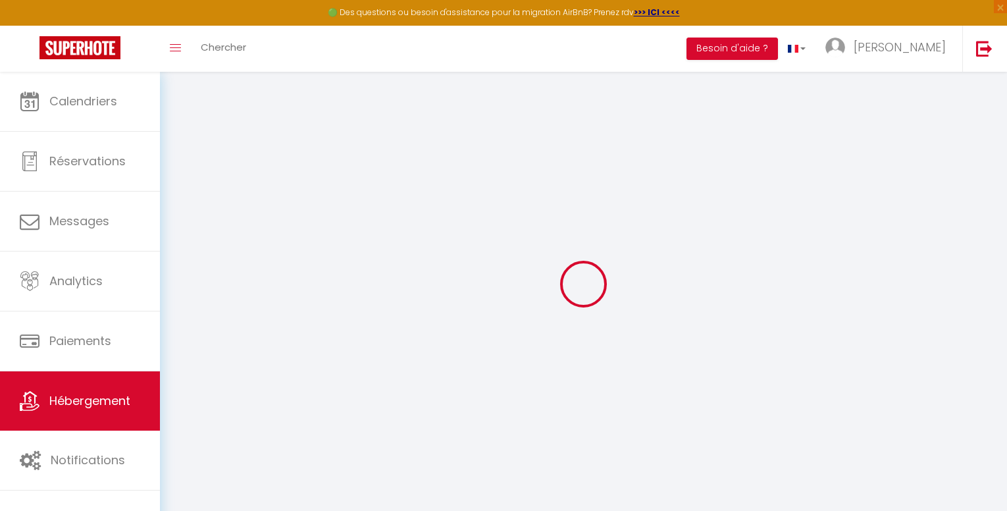
checkbox input "false"
select select
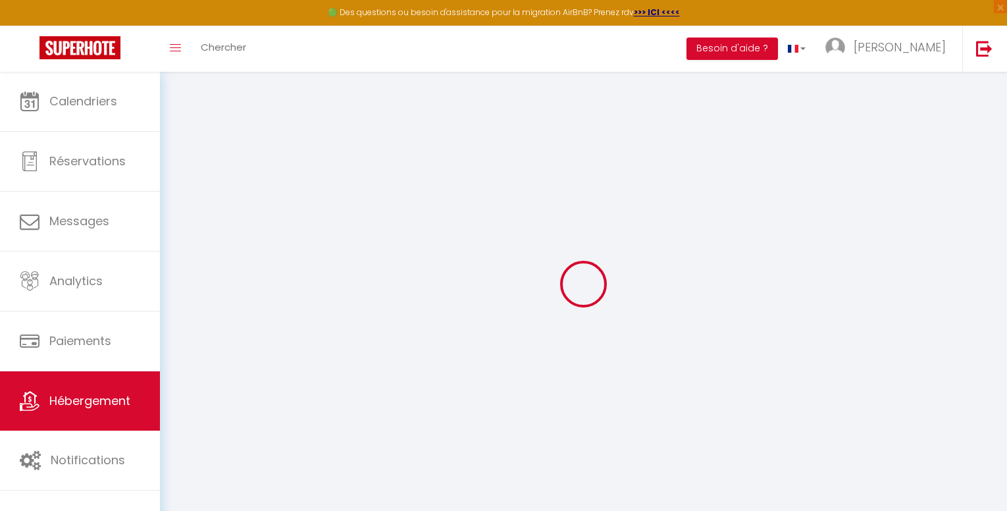
select select
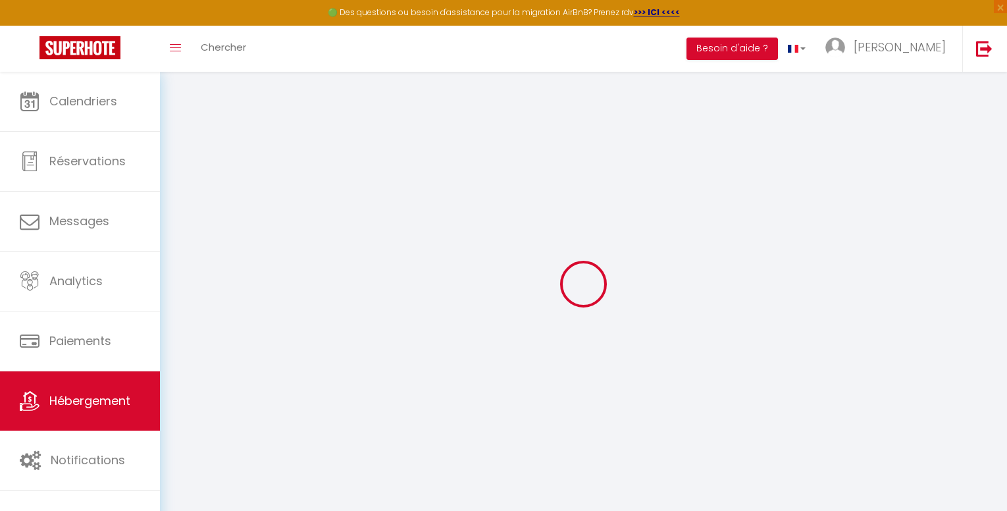
checkbox input "false"
select select
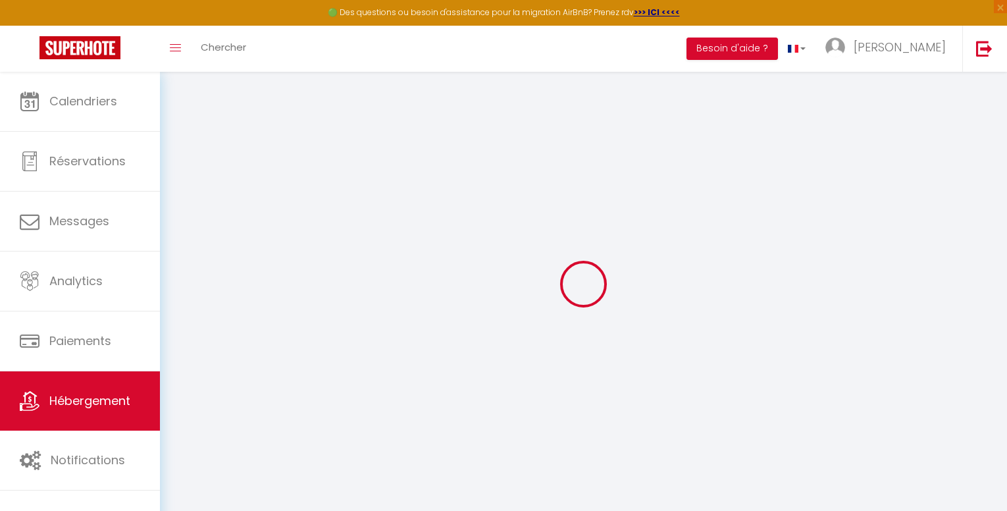
select select
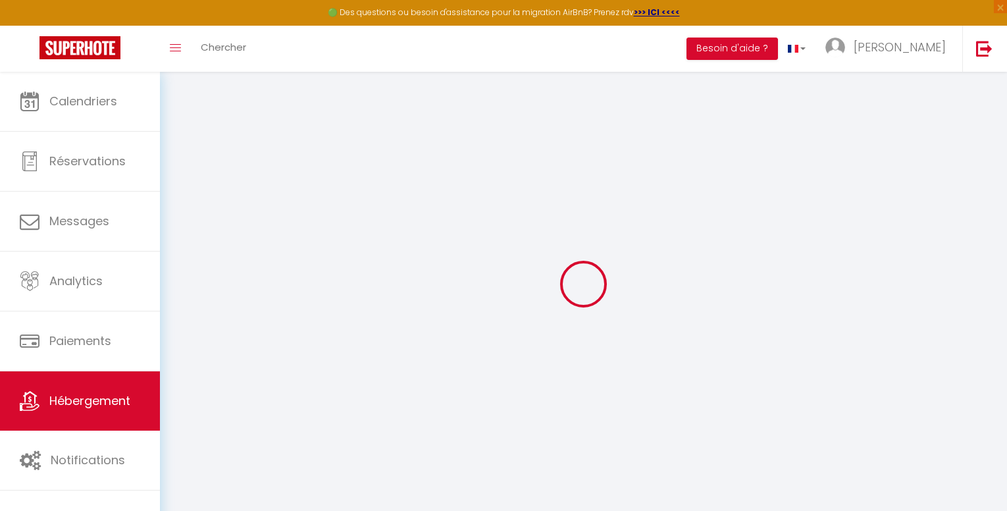
select select
checkbox input "false"
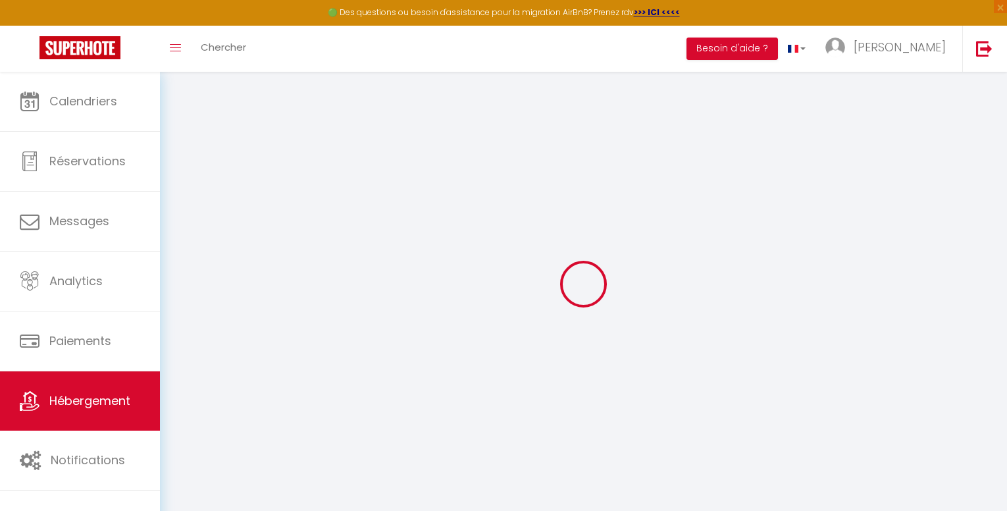
checkbox input "false"
select select
type input "M4 [PERSON_NAME] · 2 Pièces à 2 mins des plages, central [GEOGRAPHIC_DATA]"
type input "[PERSON_NAME]"
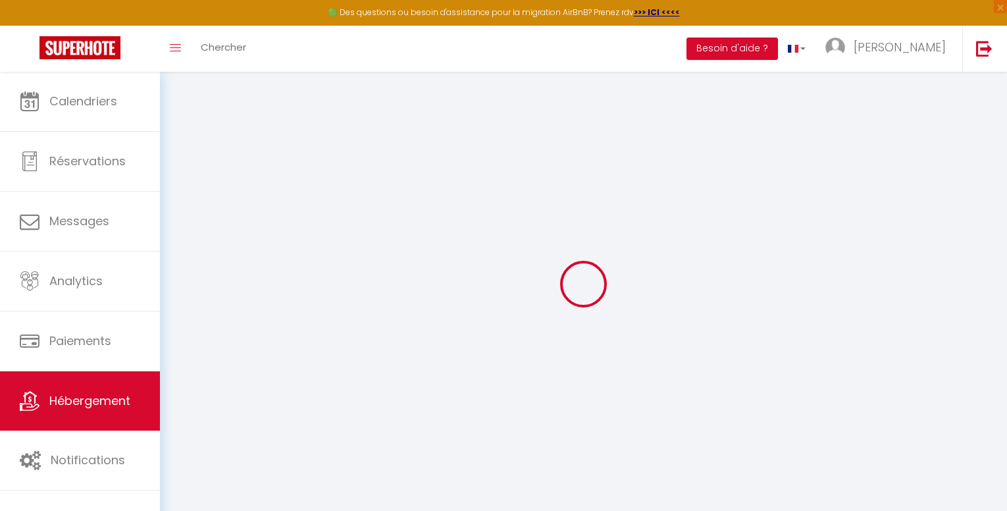
type input "[PERSON_NAME]"
type input "25 [PERSON_NAME]"
type input "54000"
type input "[PERSON_NAME]"
type input "58"
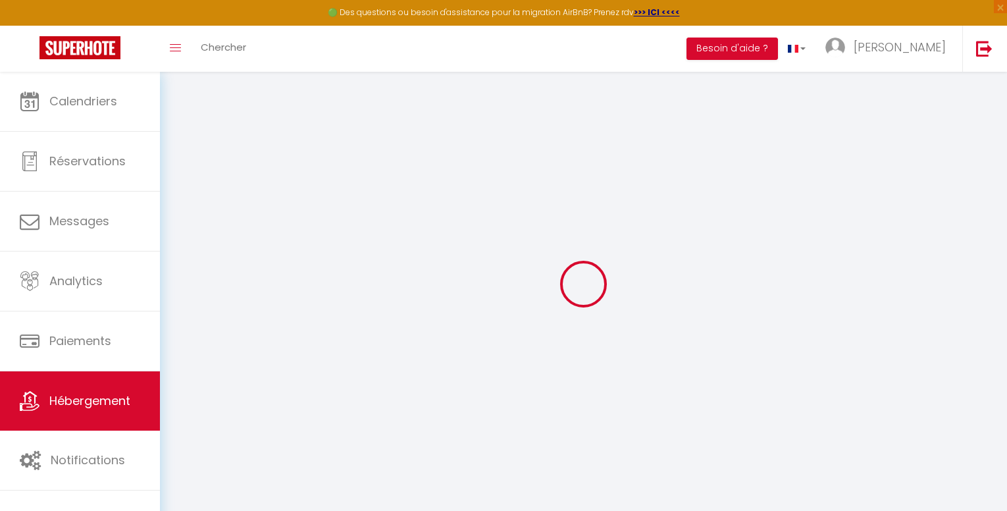
type input "80"
type input "0"
select select
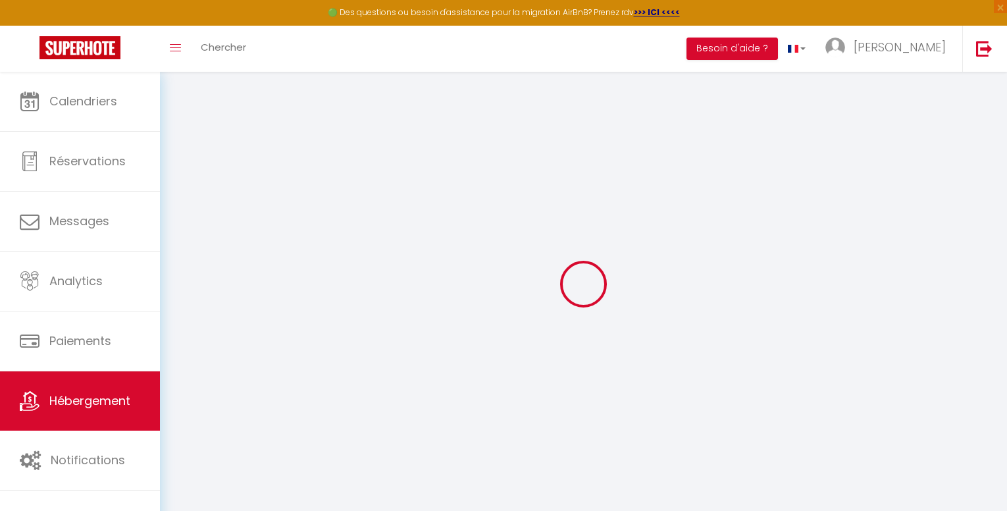
select select
type input "[STREET_ADDRESS]"
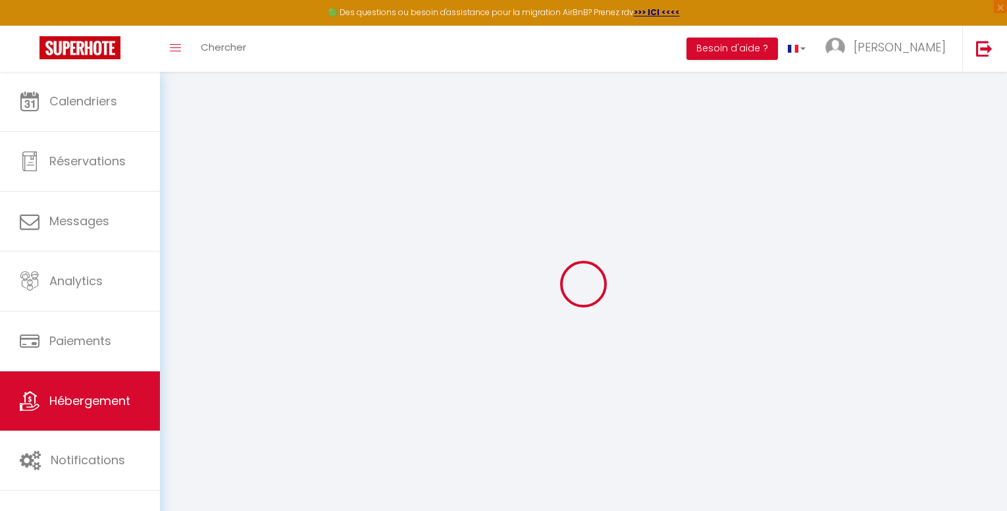
type input "06500"
type input "Menton"
type input "[EMAIL_ADDRESS][DOMAIN_NAME]"
select select
checkbox input "false"
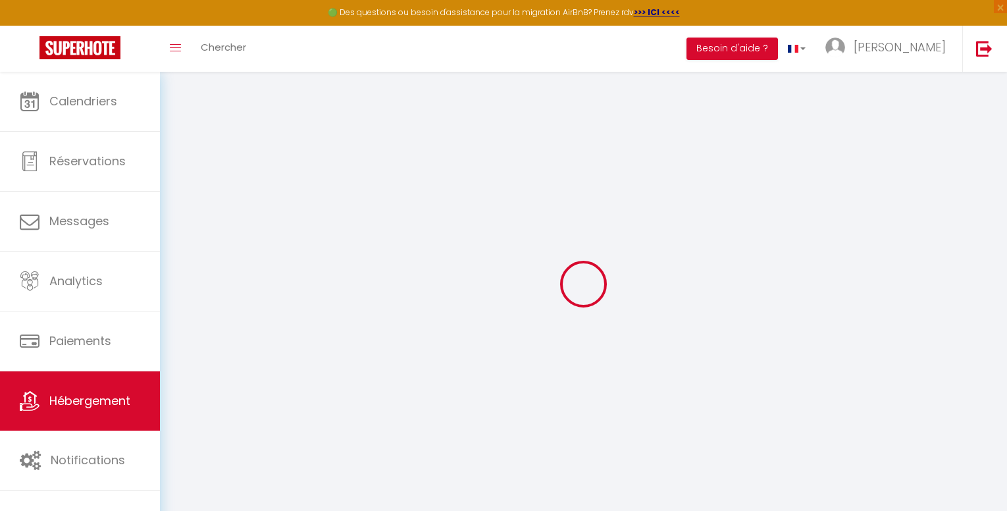
checkbox input "false"
radio input "true"
type input "80"
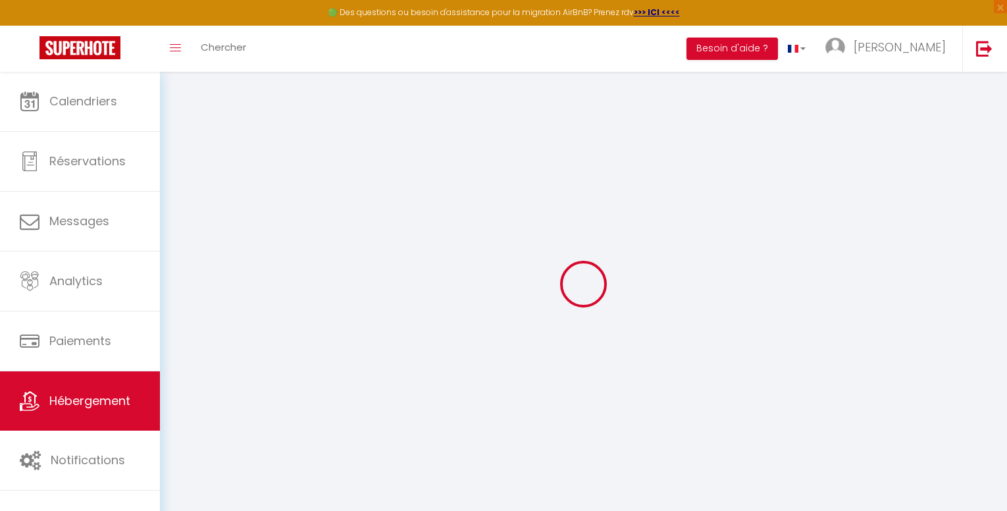
type input "0"
select select
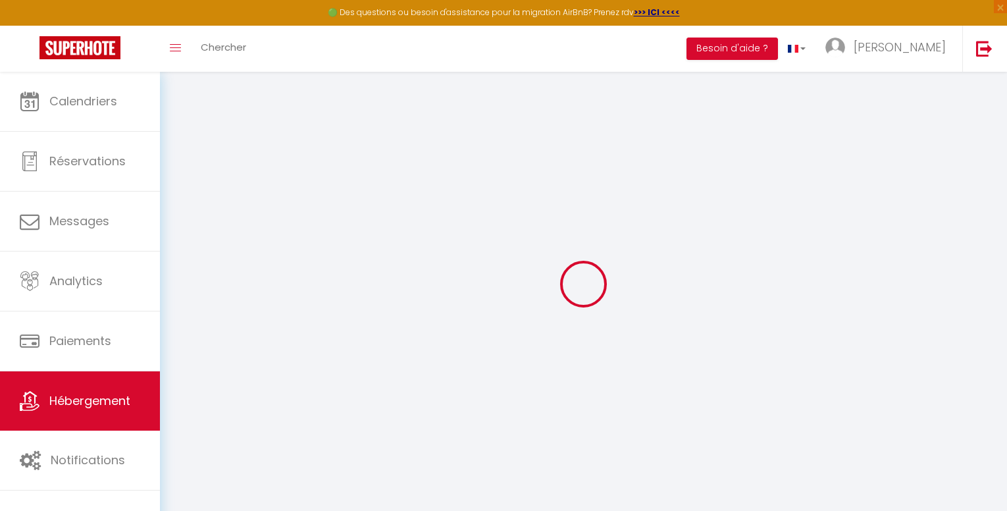
select select
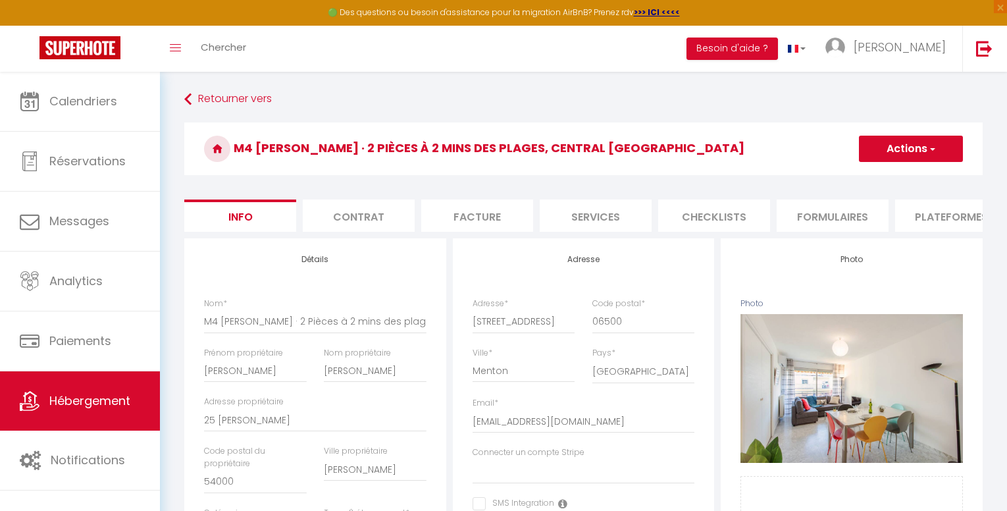
click at [930, 147] on span "button" at bounding box center [931, 148] width 9 height 13
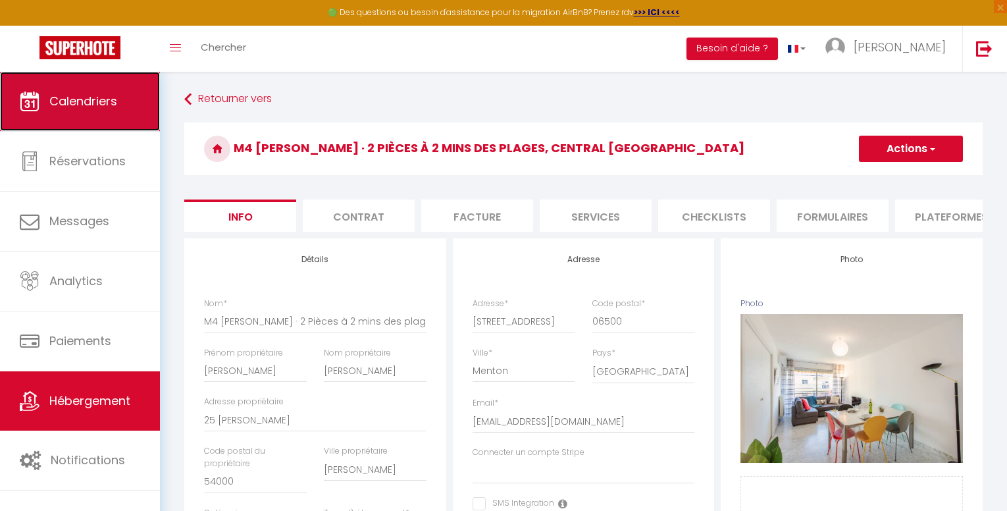
click at [122, 113] on link "Calendriers" at bounding box center [80, 101] width 160 height 59
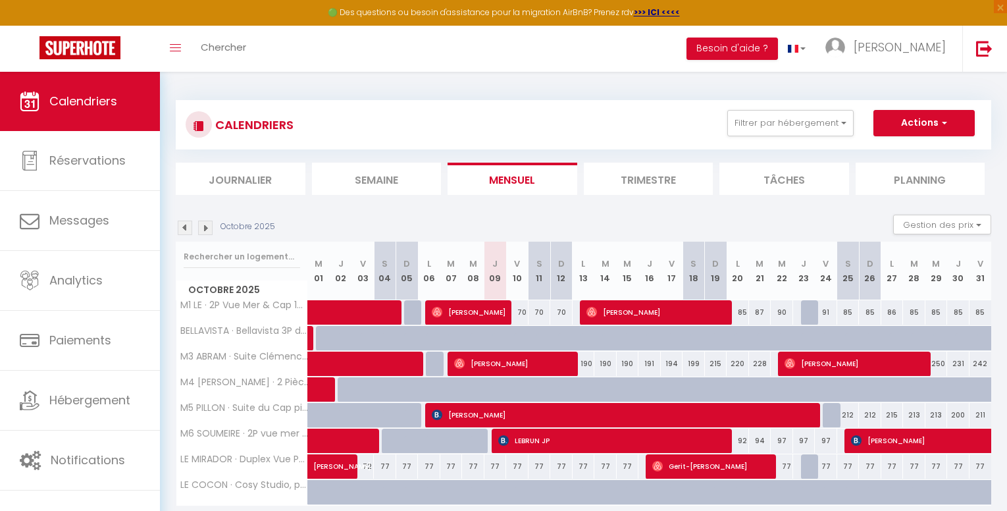
click at [210, 224] on img at bounding box center [205, 227] width 14 height 14
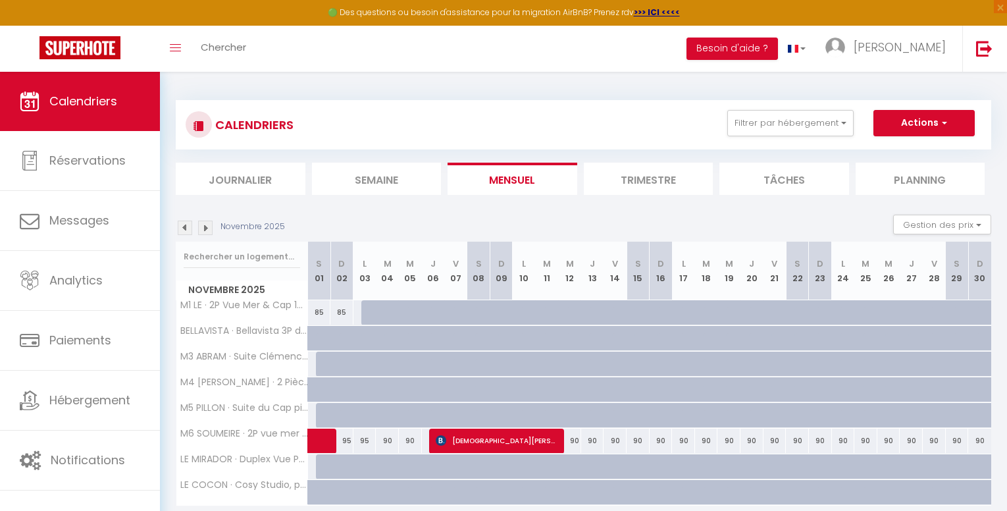
click at [210, 224] on img at bounding box center [205, 227] width 14 height 14
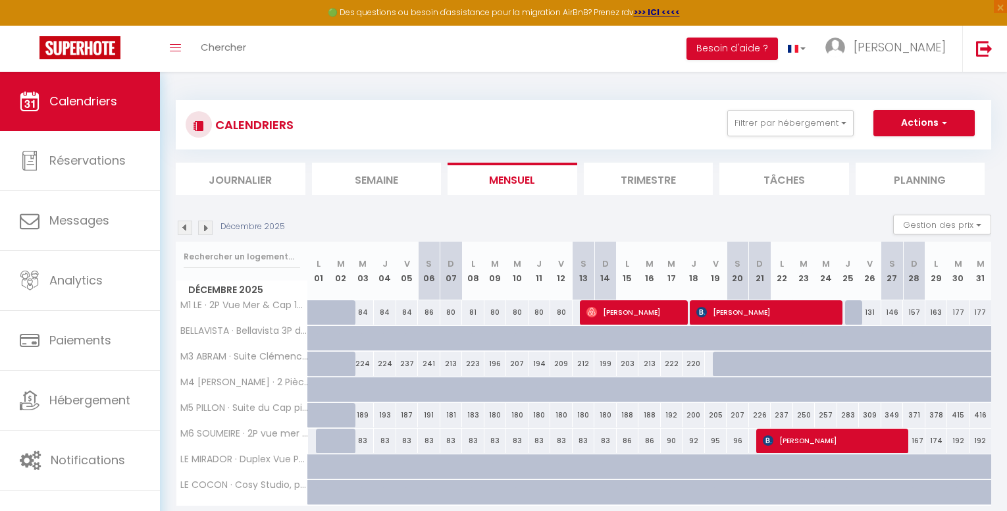
click at [210, 224] on img at bounding box center [205, 227] width 14 height 14
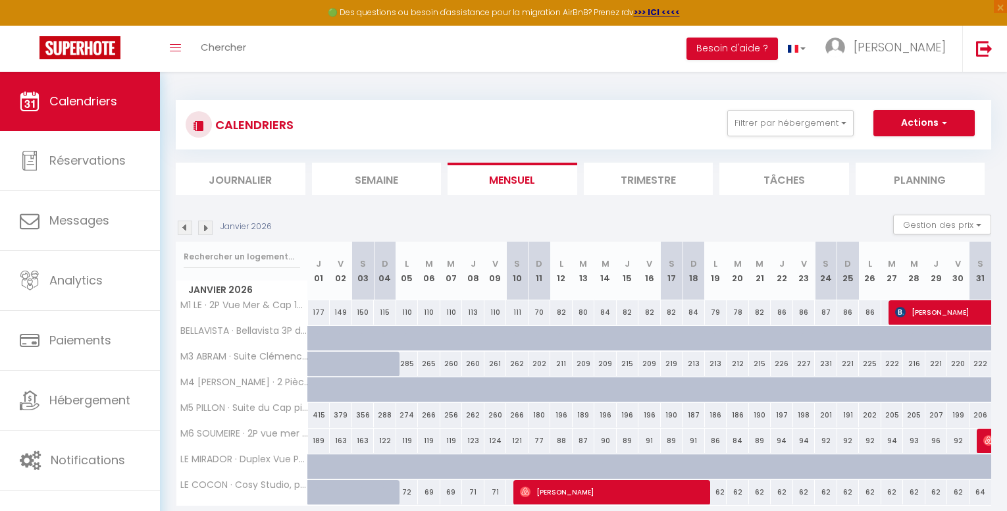
click at [210, 224] on img at bounding box center [205, 227] width 14 height 14
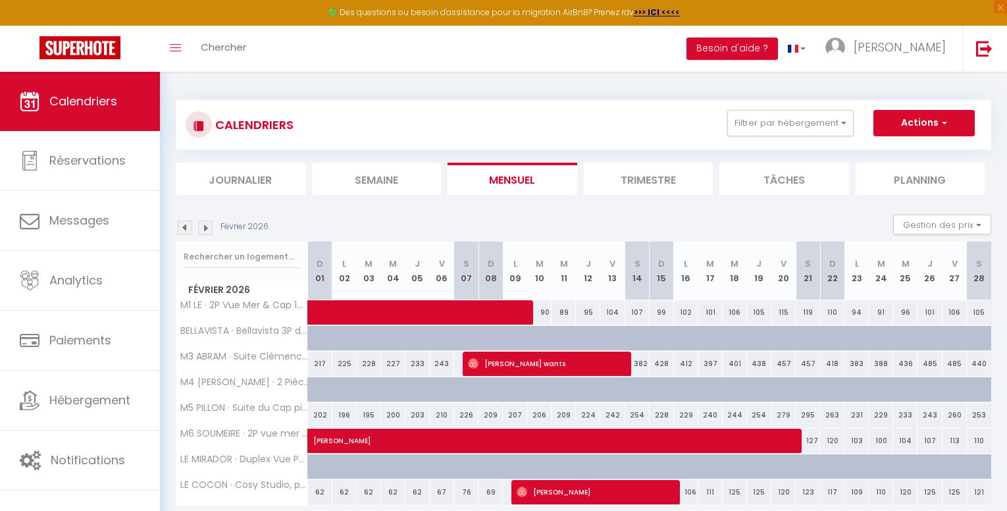
click at [210, 224] on img at bounding box center [205, 227] width 14 height 14
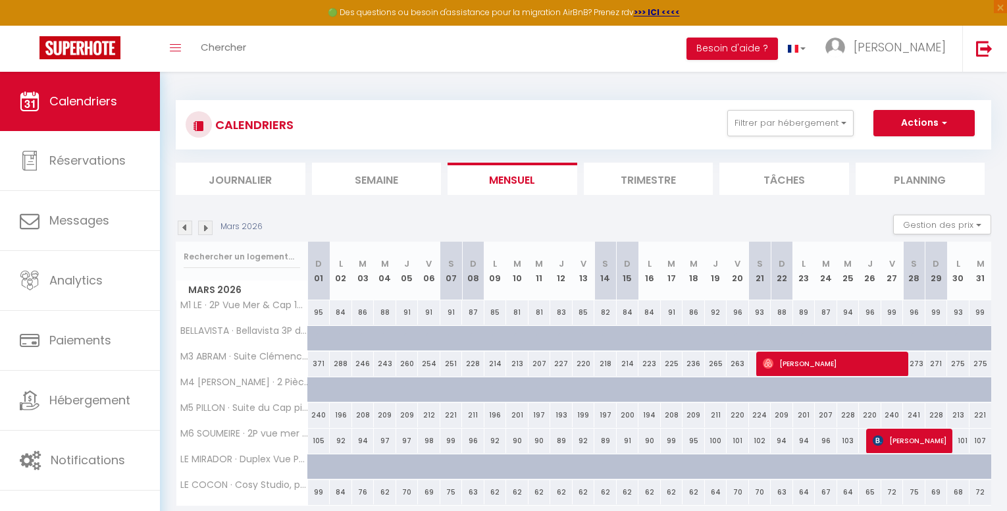
click at [210, 224] on img at bounding box center [205, 227] width 14 height 14
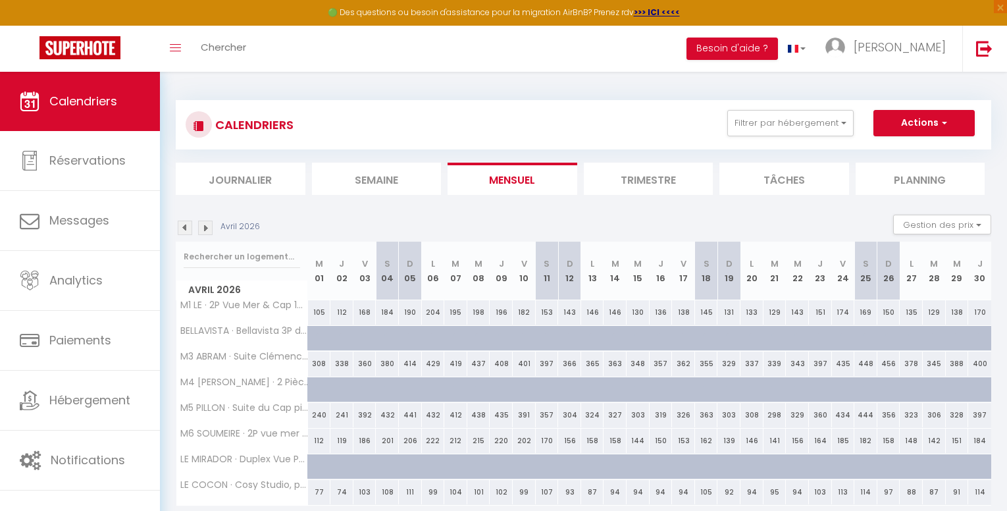
click at [210, 224] on img at bounding box center [205, 227] width 14 height 14
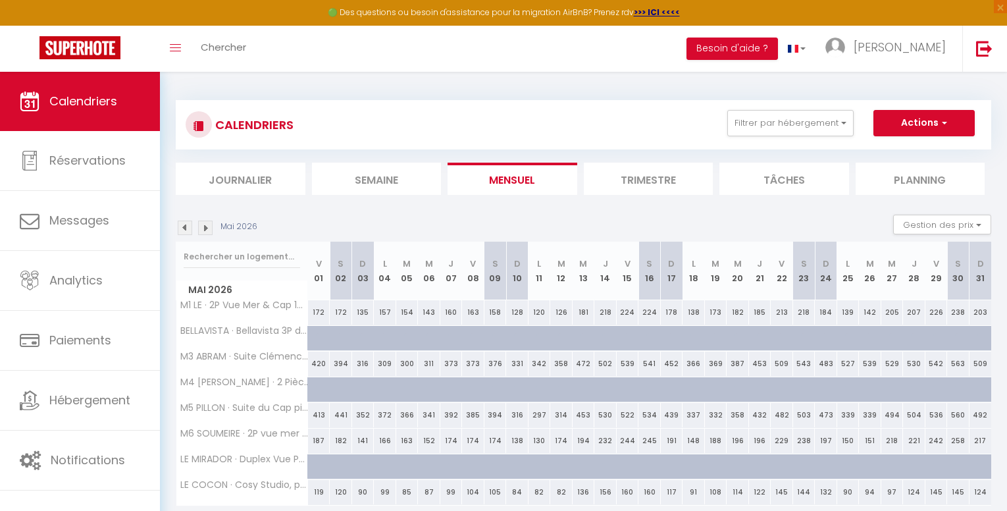
click at [210, 224] on img at bounding box center [205, 227] width 14 height 14
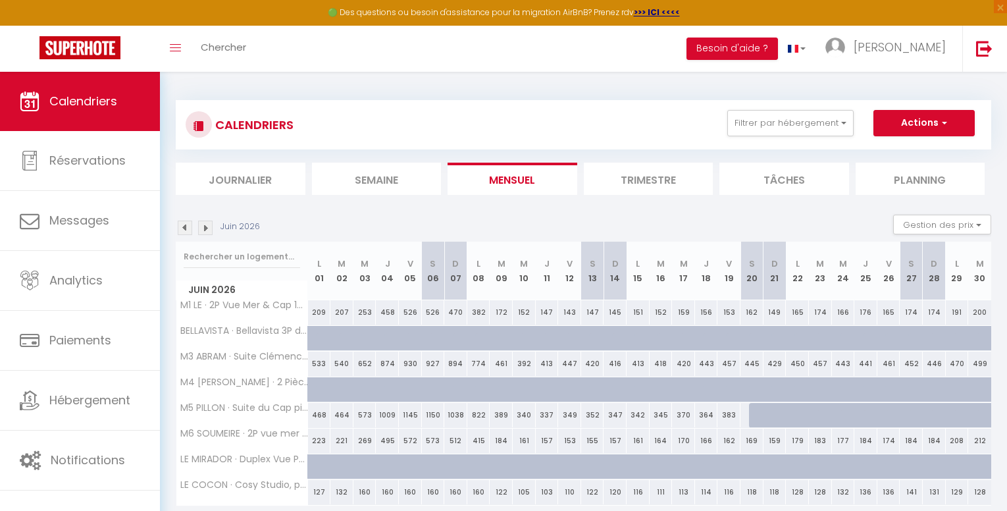
click at [210, 224] on img at bounding box center [205, 227] width 14 height 14
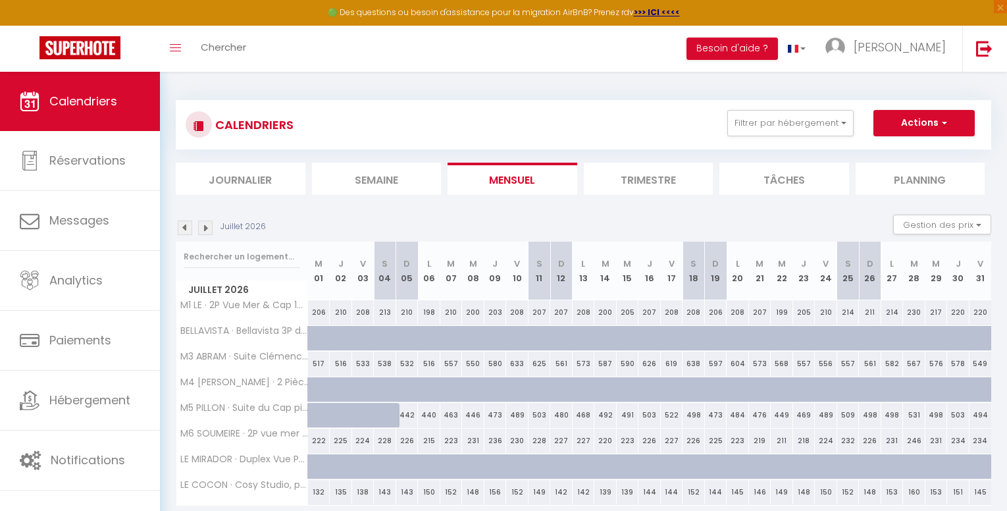
click at [207, 226] on img at bounding box center [205, 227] width 14 height 14
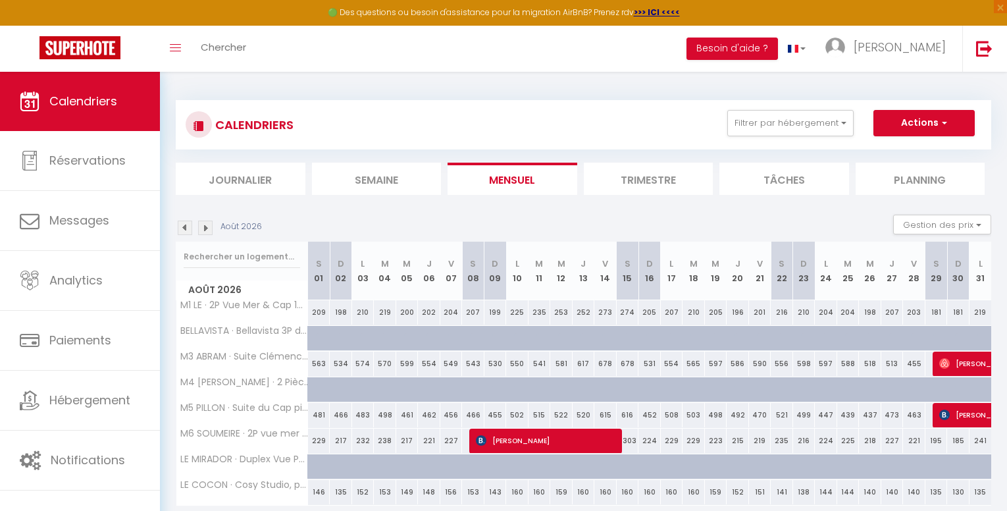
click at [207, 226] on img at bounding box center [205, 227] width 14 height 14
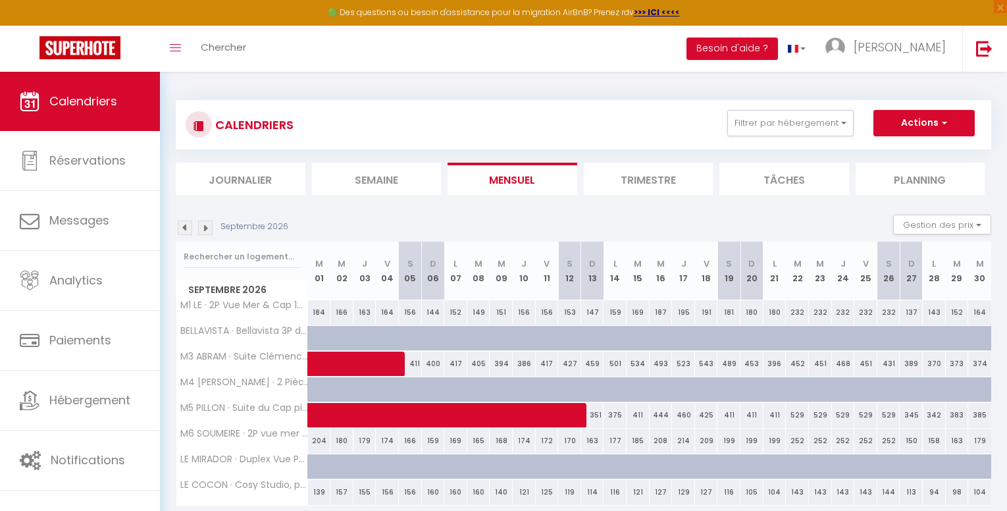
click at [207, 226] on img at bounding box center [205, 227] width 14 height 14
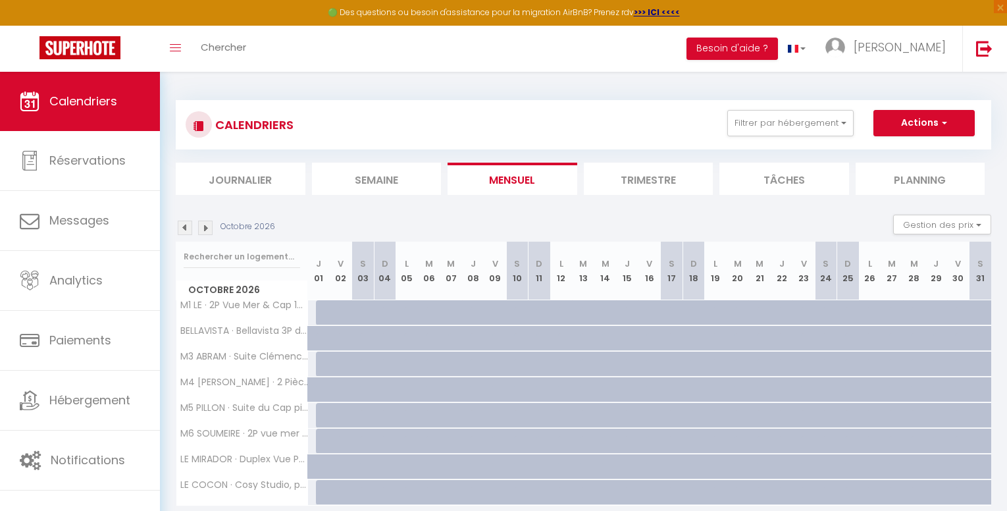
click at [207, 226] on img at bounding box center [205, 227] width 14 height 14
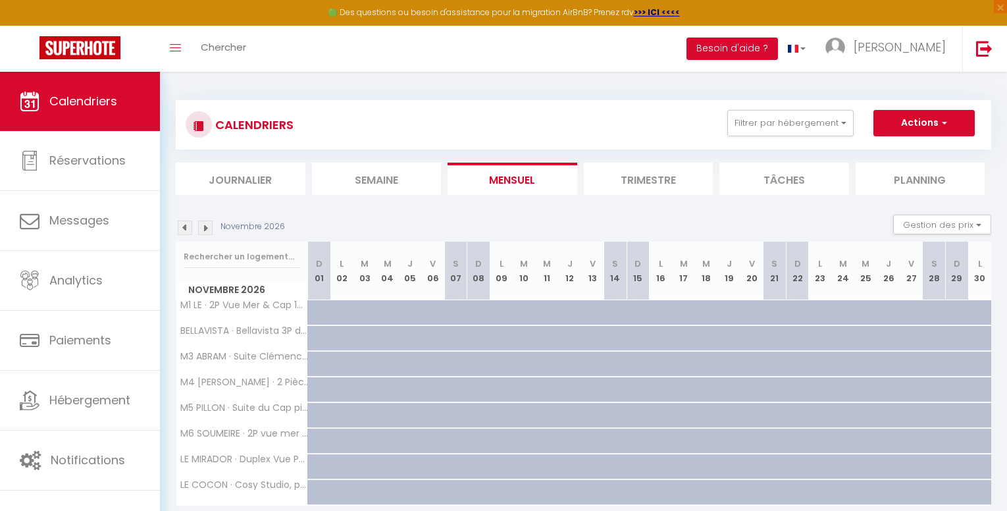
click at [207, 226] on img at bounding box center [205, 227] width 14 height 14
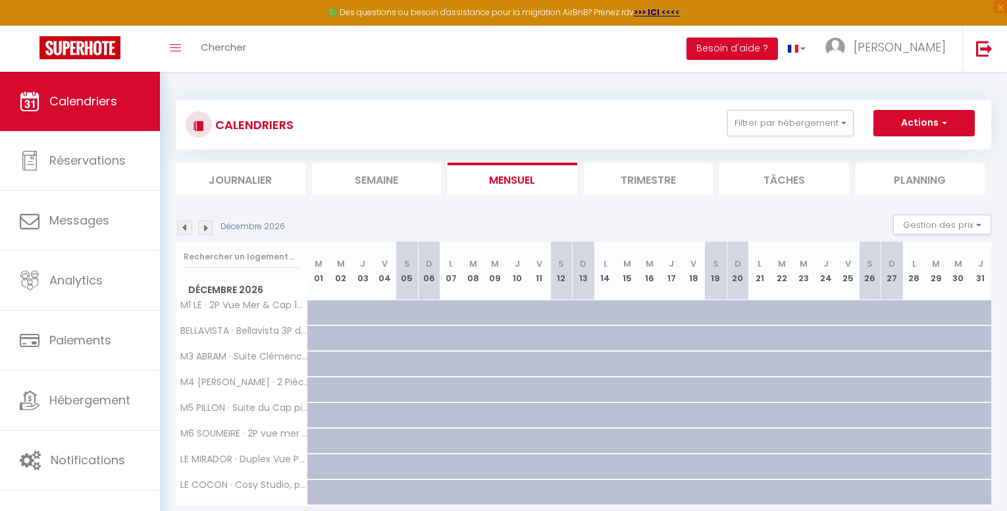
click at [207, 226] on img at bounding box center [205, 227] width 14 height 14
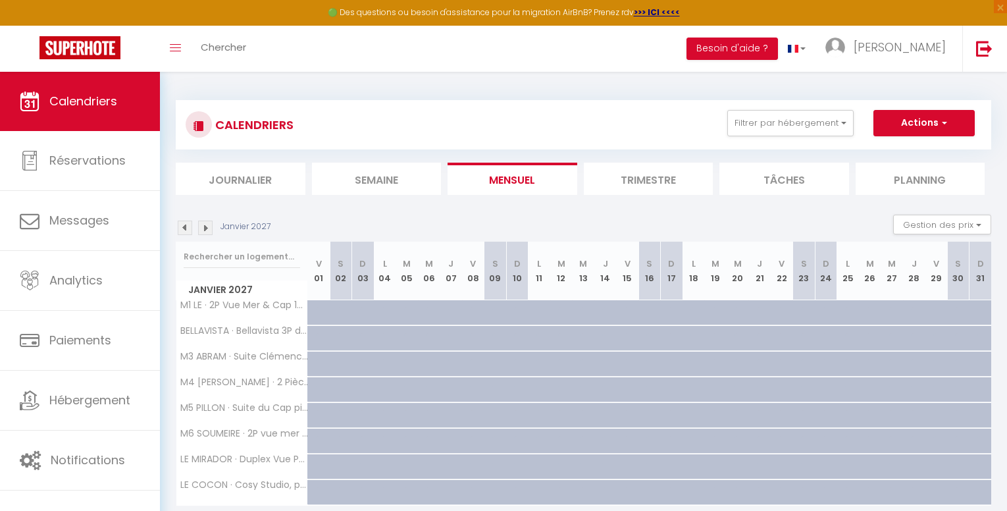
click at [207, 226] on img at bounding box center [205, 227] width 14 height 14
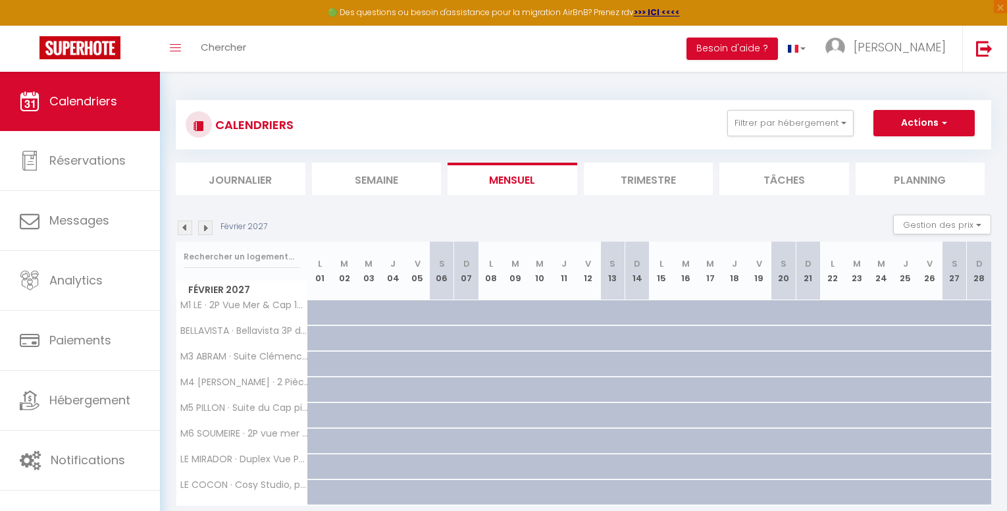
click at [207, 226] on img at bounding box center [205, 227] width 14 height 14
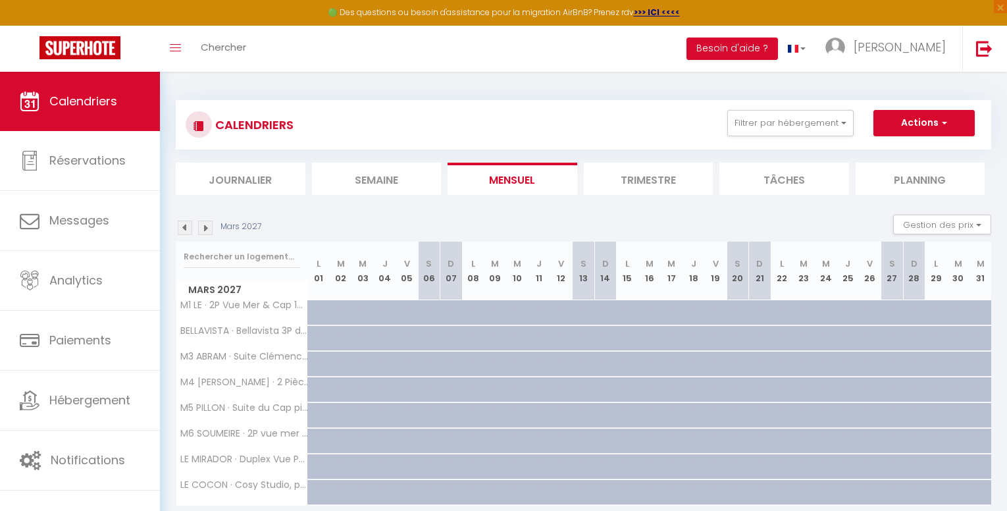
click at [207, 226] on img at bounding box center [205, 227] width 14 height 14
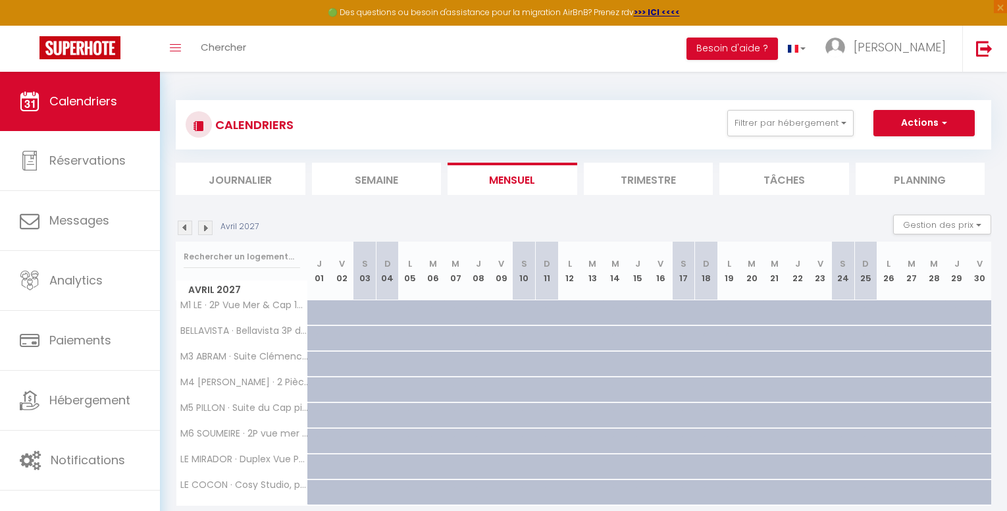
click at [207, 226] on img at bounding box center [205, 227] width 14 height 14
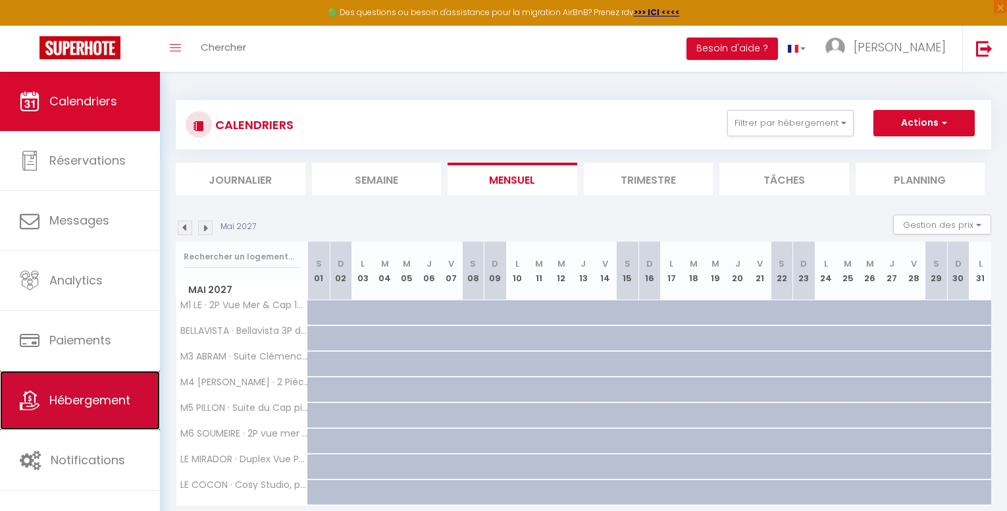
click at [109, 417] on link "Hébergement" at bounding box center [80, 400] width 160 height 59
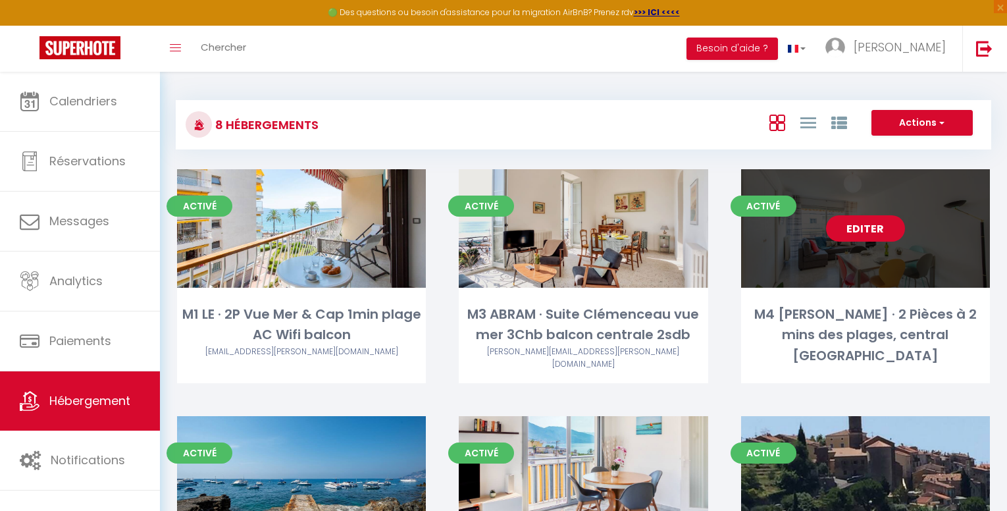
click at [883, 230] on link "Editer" at bounding box center [865, 228] width 79 height 26
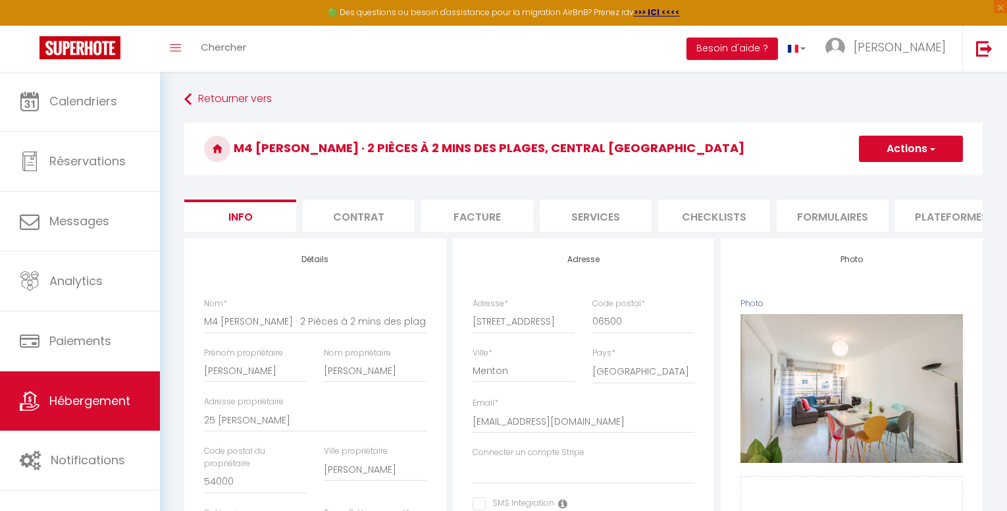
click at [945, 145] on button "Actions" at bounding box center [911, 149] width 104 height 26
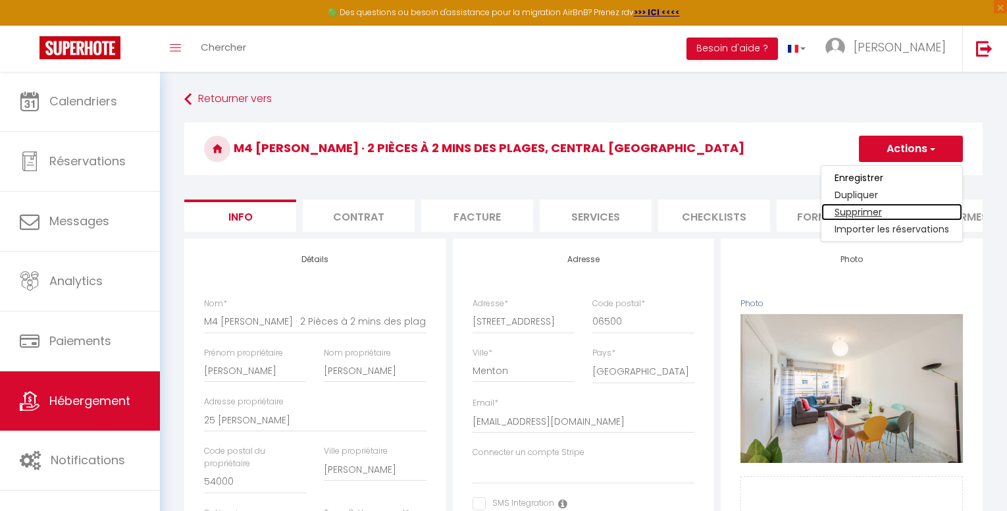
click at [867, 216] on link "Supprimer" at bounding box center [891, 211] width 141 height 17
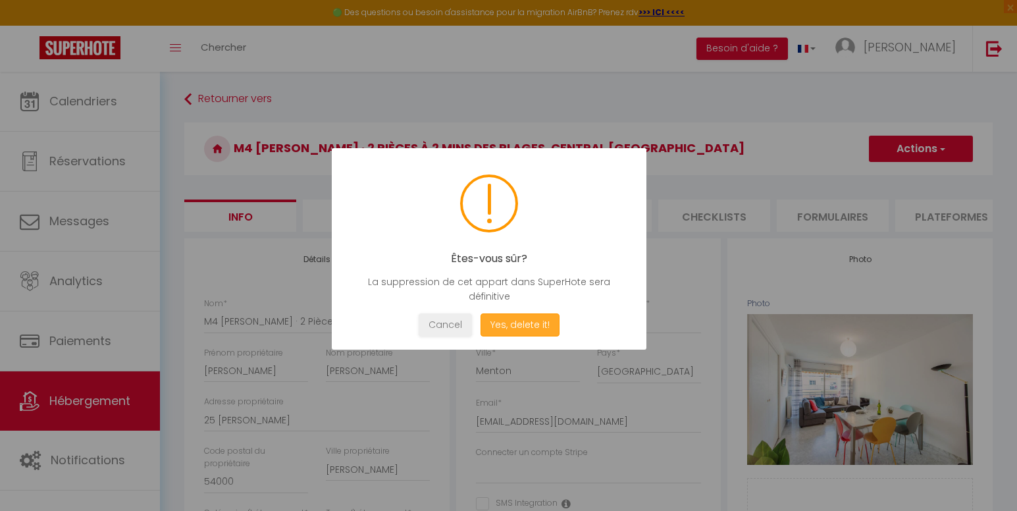
click at [521, 324] on button "Yes, delete it!" at bounding box center [519, 324] width 79 height 23
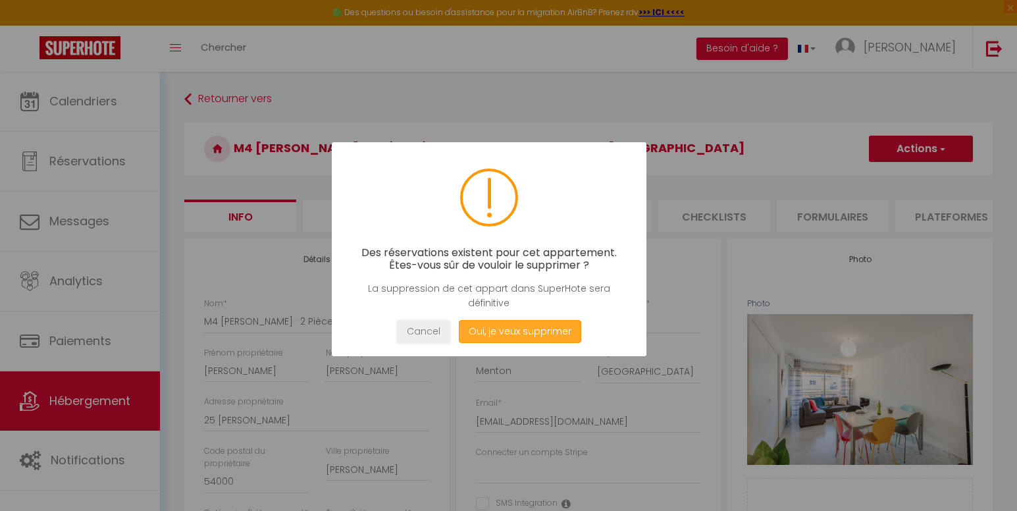
click at [503, 334] on button "Oui, je veux supprimer" at bounding box center [520, 331] width 122 height 23
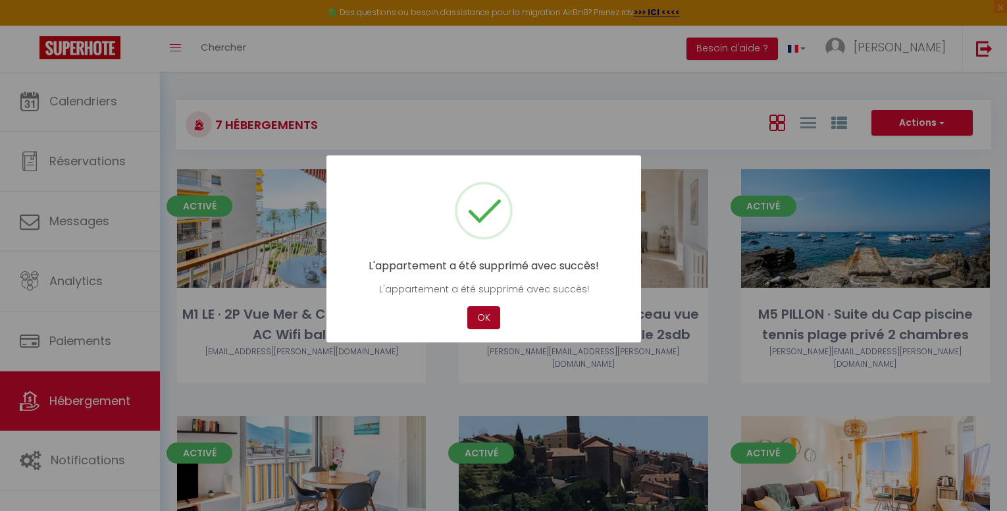
click at [479, 315] on button "OK" at bounding box center [483, 317] width 33 height 23
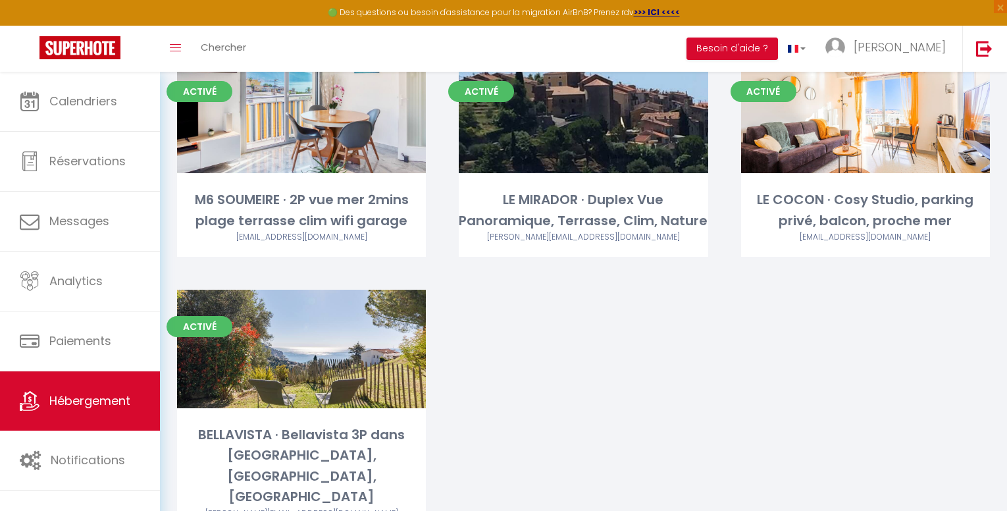
scroll to position [378, 0]
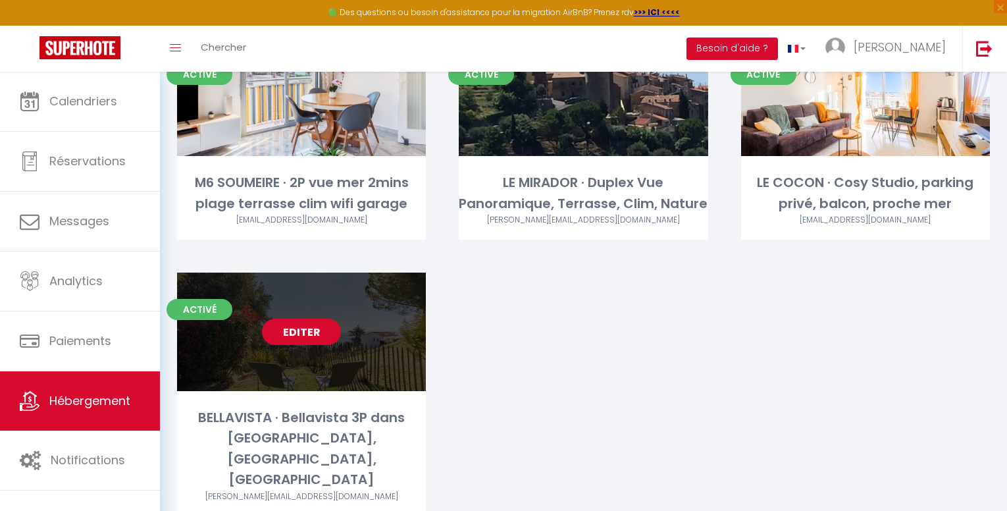
click at [310, 319] on link "Editer" at bounding box center [301, 332] width 79 height 26
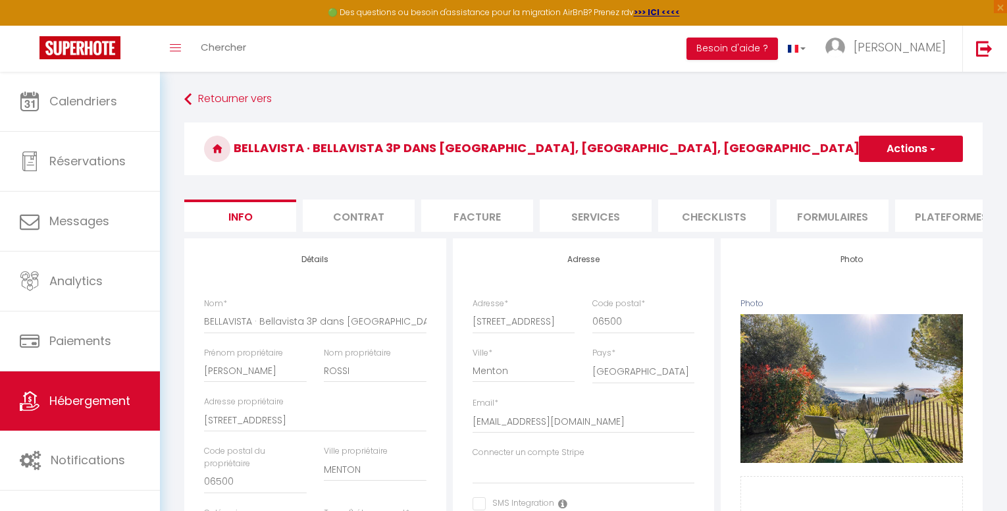
click at [881, 158] on button "Actions" at bounding box center [911, 149] width 104 height 26
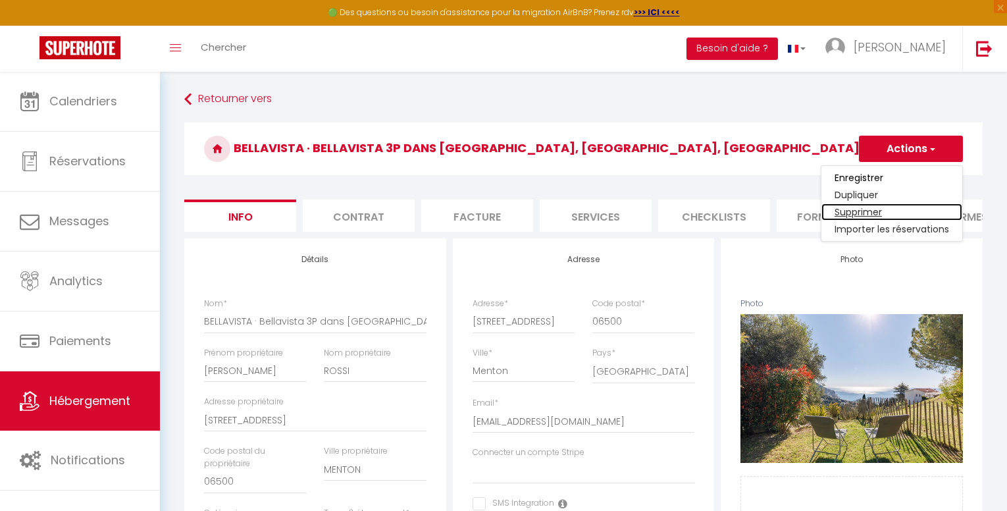
click at [858, 212] on link "Supprimer" at bounding box center [891, 211] width 141 height 17
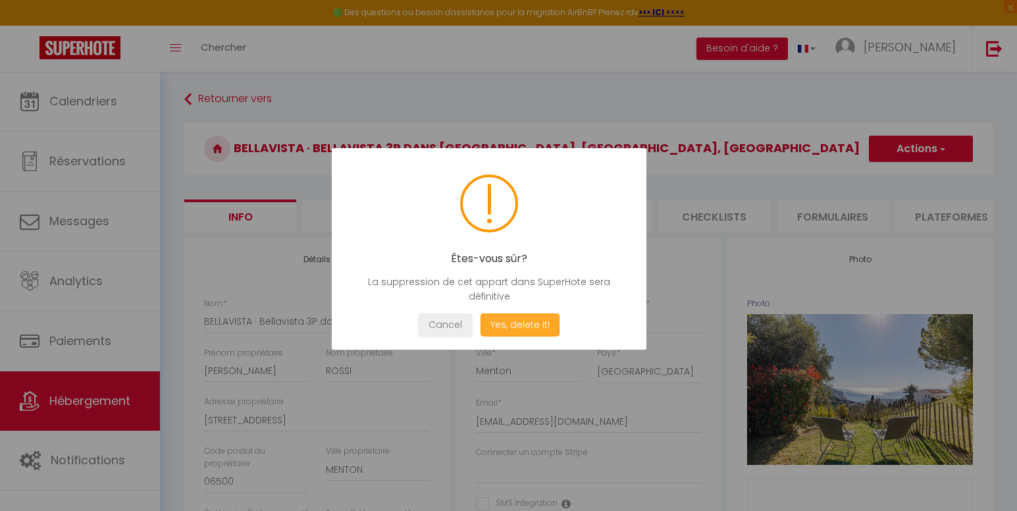
click at [513, 334] on button "Yes, delete it!" at bounding box center [519, 324] width 79 height 23
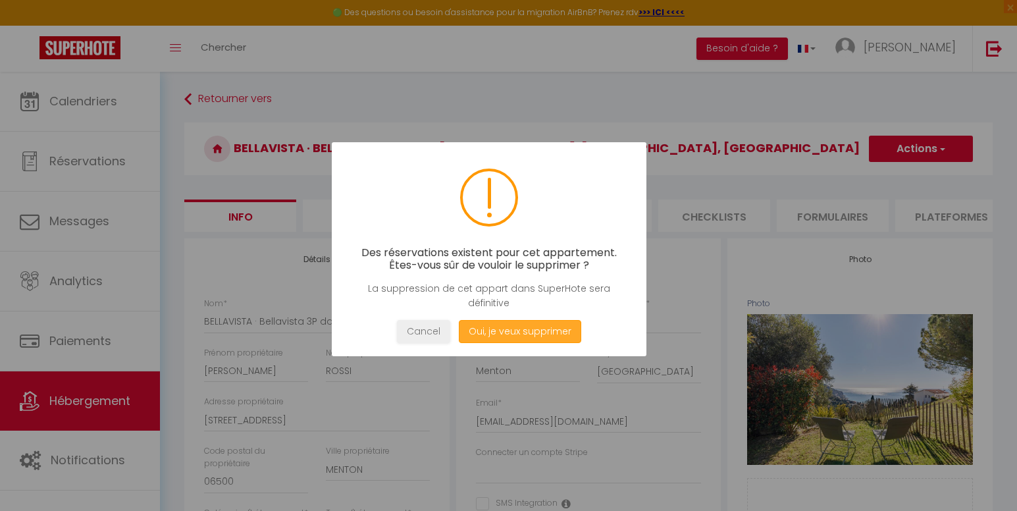
click at [513, 334] on button "Oui, je veux supprimer" at bounding box center [520, 331] width 122 height 23
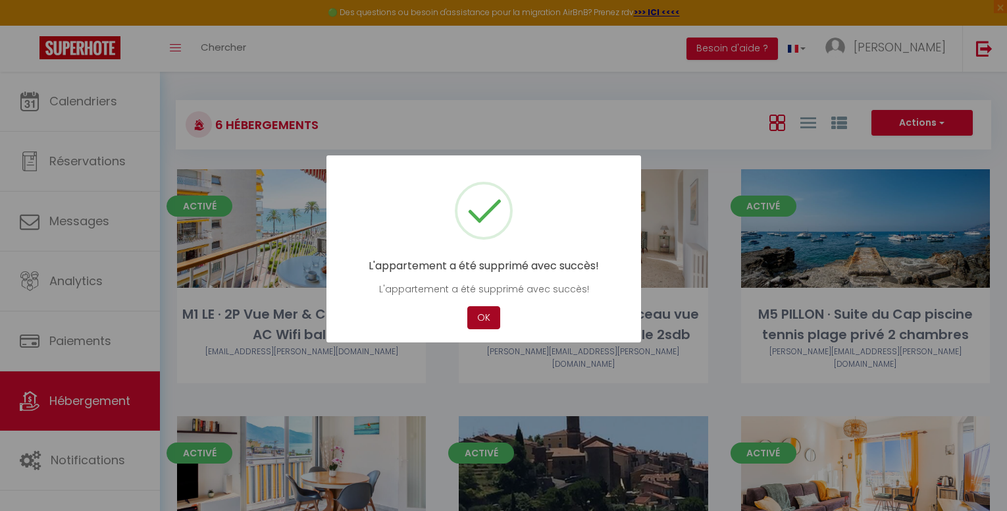
click at [476, 320] on button "OK" at bounding box center [483, 317] width 33 height 23
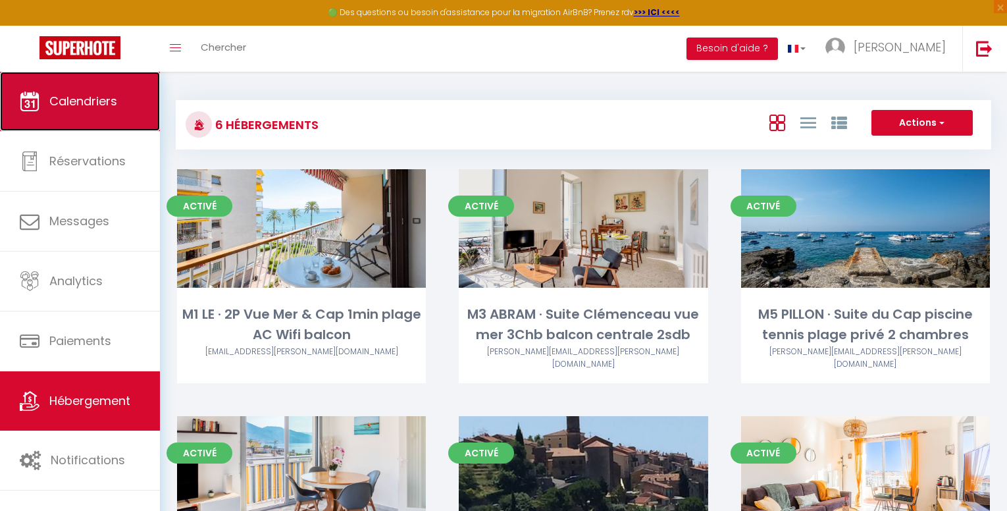
click at [107, 119] on link "Calendriers" at bounding box center [80, 101] width 160 height 59
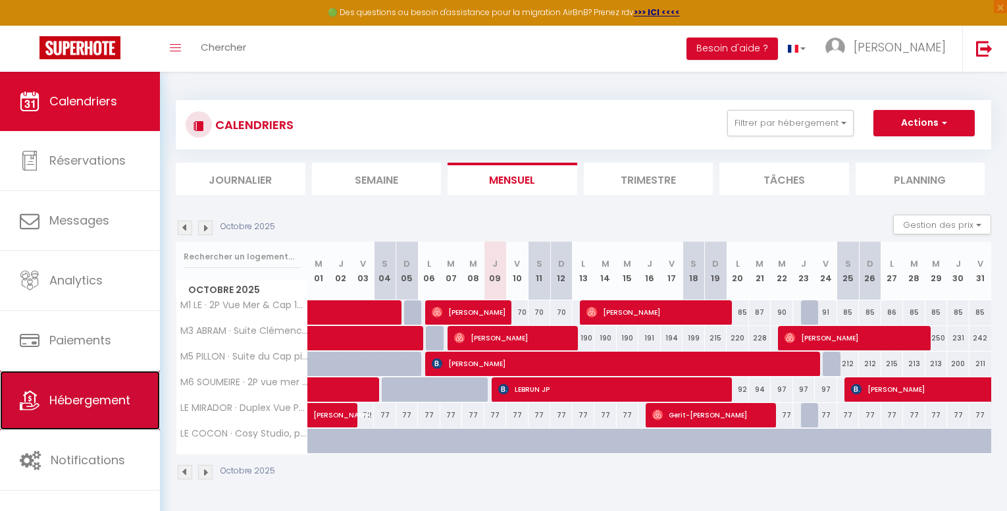
click at [91, 419] on link "Hébergement" at bounding box center [80, 400] width 160 height 59
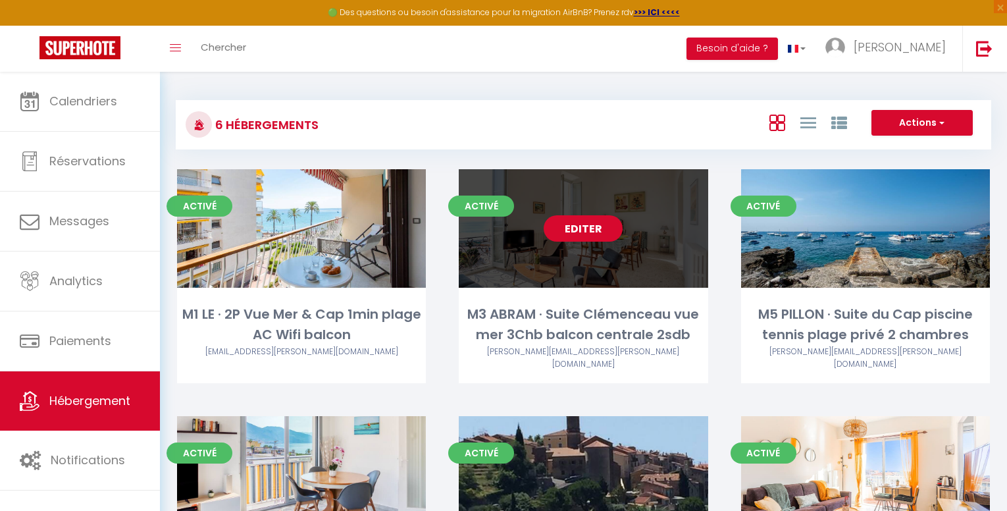
click at [592, 230] on link "Editer" at bounding box center [583, 228] width 79 height 26
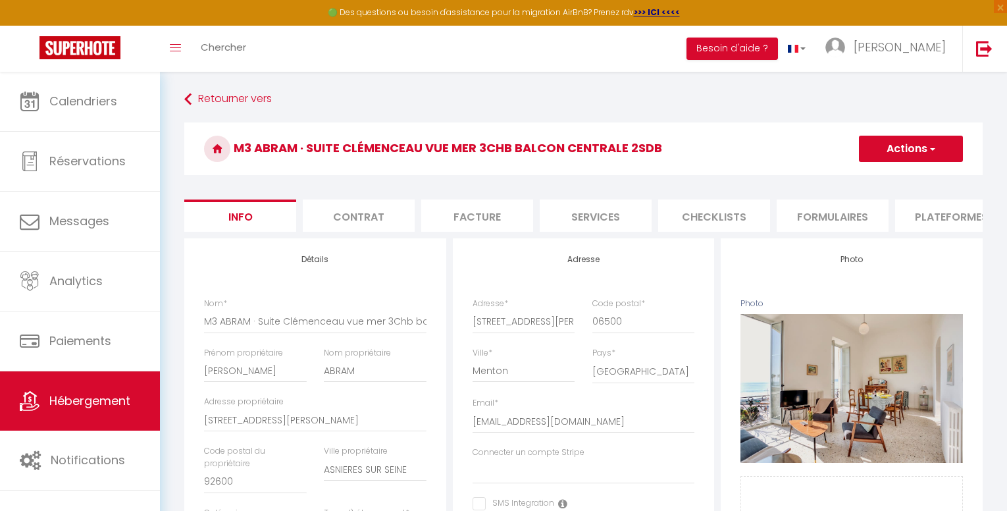
click at [940, 225] on li "Plateformes" at bounding box center [951, 215] width 112 height 32
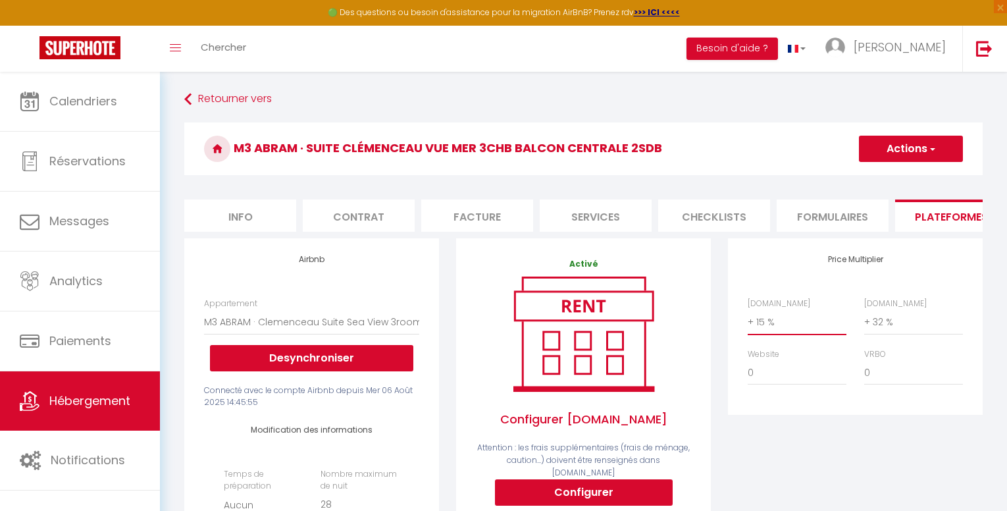
click at [765, 334] on select "0 + 1 % + 2 % + 3 % + 4 % + 5 % + 6 % + 7 % + 8 % + 9 %" at bounding box center [797, 321] width 99 height 25
click at [748, 319] on select "0 + 1 % + 2 % + 3 % + 4 % + 5 % + 6 % + 7 % + 8 % + 9 %" at bounding box center [797, 321] width 99 height 25
click at [929, 152] on span "button" at bounding box center [931, 148] width 9 height 13
click at [898, 178] on link "Enregistrer" at bounding box center [910, 177] width 104 height 17
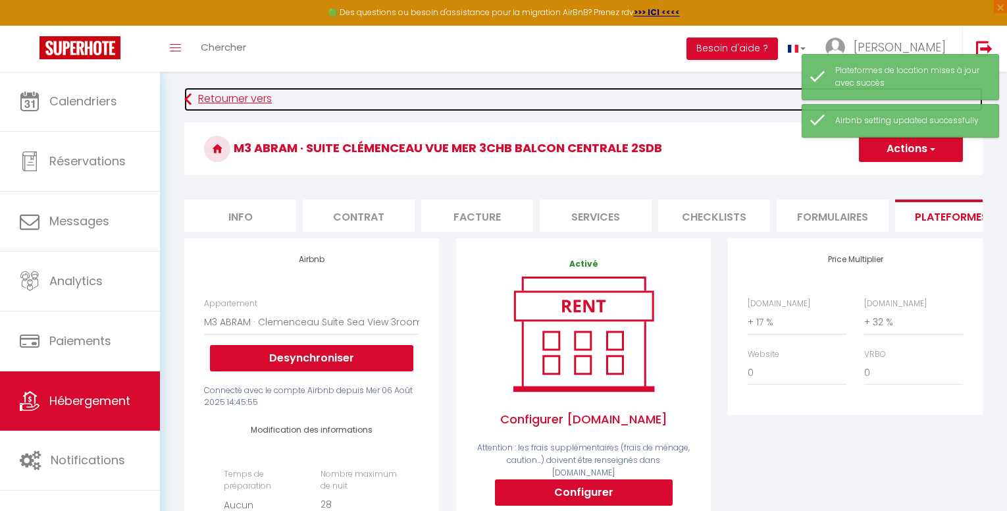
click at [249, 96] on link "Retourner vers" at bounding box center [583, 100] width 798 height 24
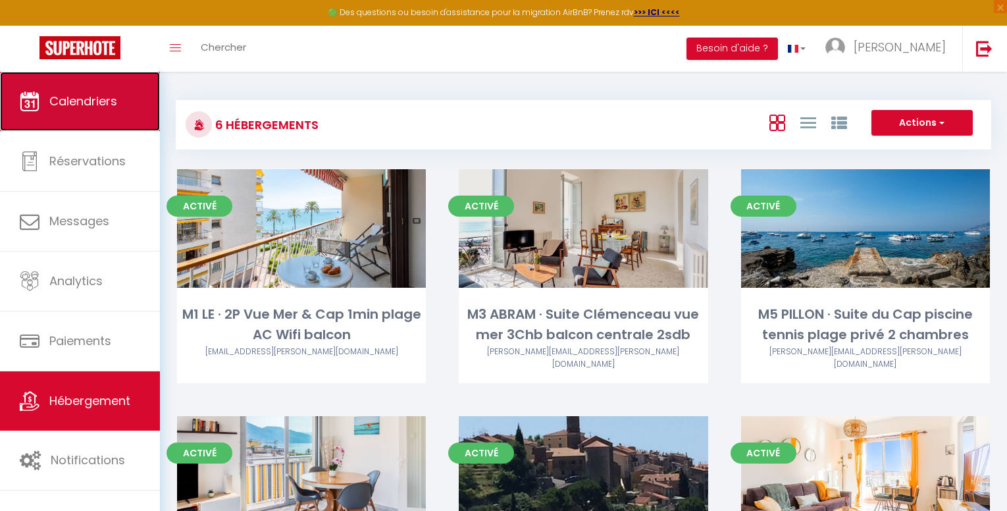
click at [90, 111] on link "Calendriers" at bounding box center [80, 101] width 160 height 59
